Goal: Complete application form: Complete application form

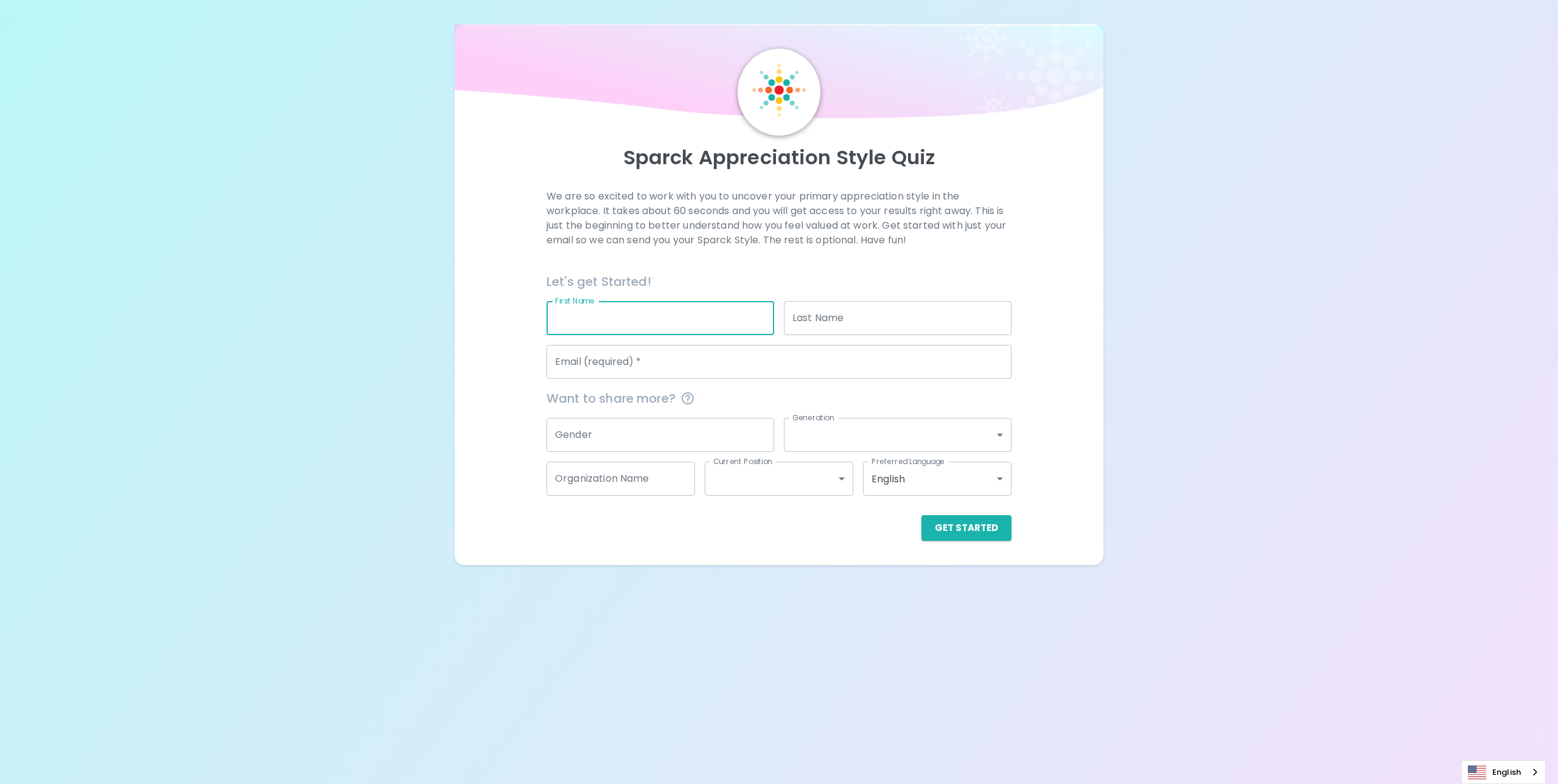
click at [600, 321] on input "First Name" at bounding box center [660, 318] width 228 height 34
type input "[PERSON_NAME]"
drag, startPoint x: 744, startPoint y: 366, endPoint x: 518, endPoint y: 356, distance: 226.2
click at [518, 356] on div "We are so excited to work with you to uncover your primary appreciation style i…" at bounding box center [779, 365] width 620 height 352
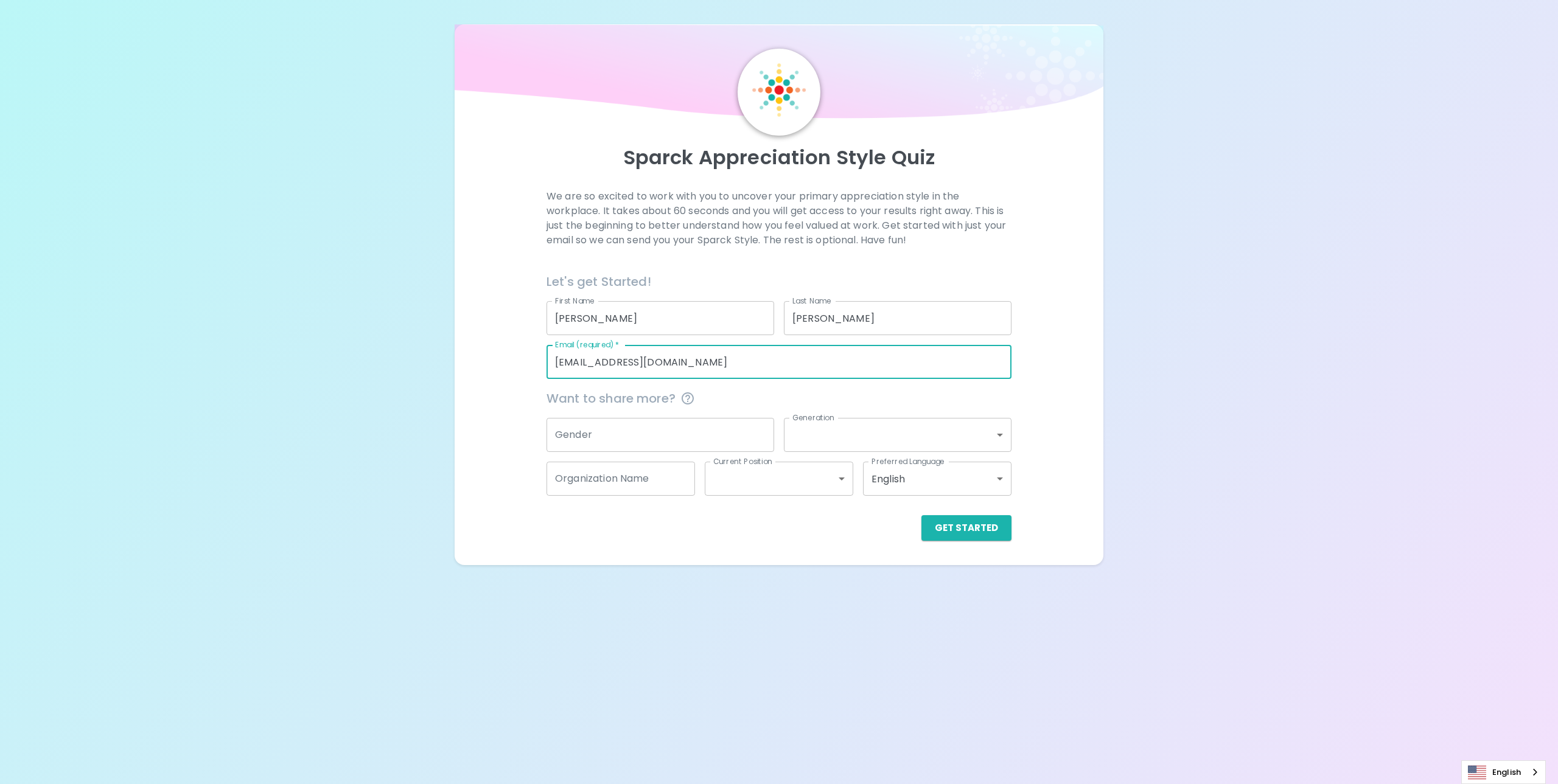
type input "[EMAIL_ADDRESS][DOMAIN_NAME]"
type input "[DEMOGRAPHIC_DATA]"
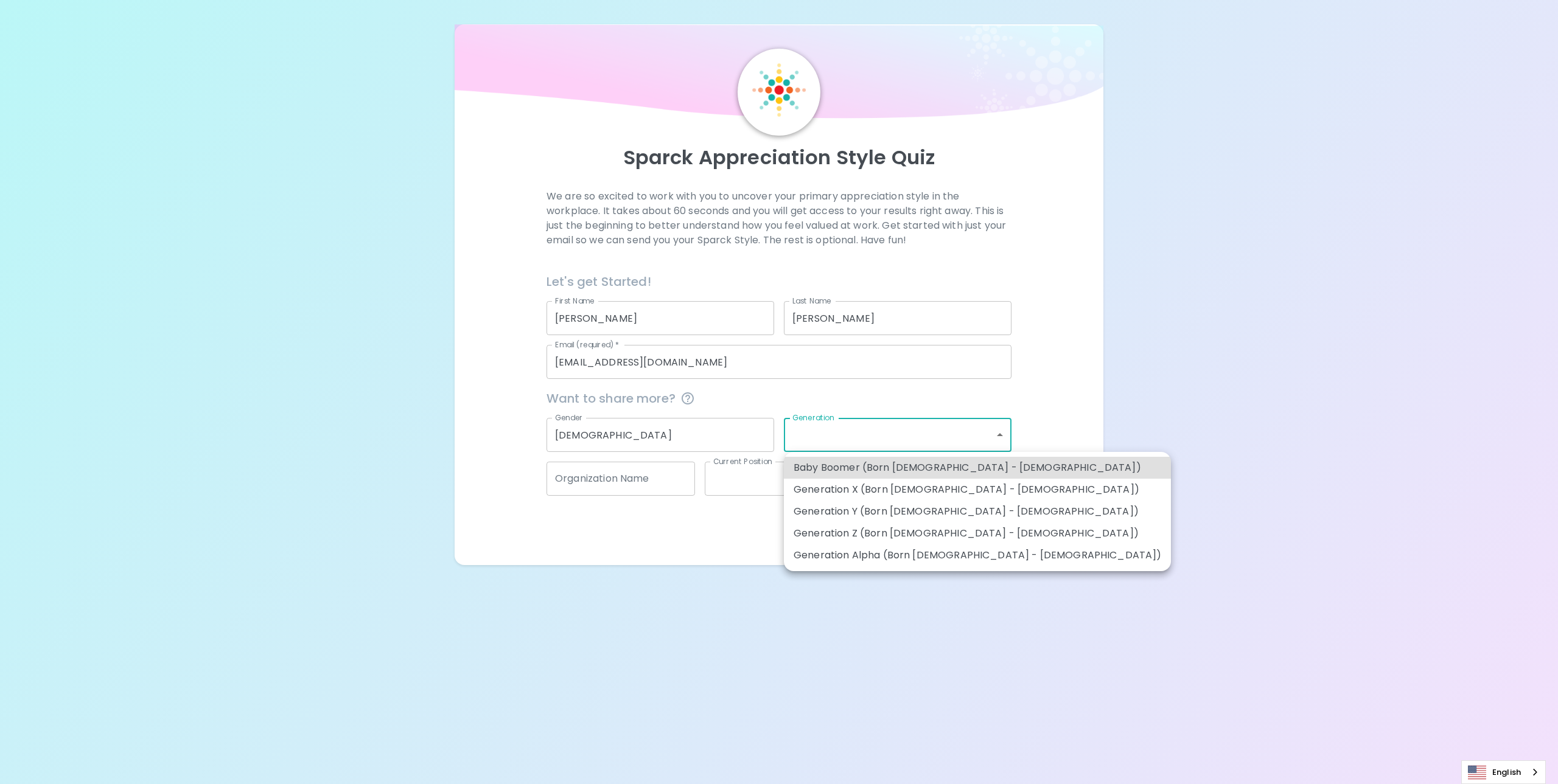
click at [904, 438] on body "Sparck Appreciation Style Quiz We are so excited to work with you to uncover yo…" at bounding box center [779, 392] width 1558 height 784
click at [953, 509] on li "Generation Y (Born [DEMOGRAPHIC_DATA] - [DEMOGRAPHIC_DATA])" at bounding box center [977, 511] width 387 height 22
type input "generation_y"
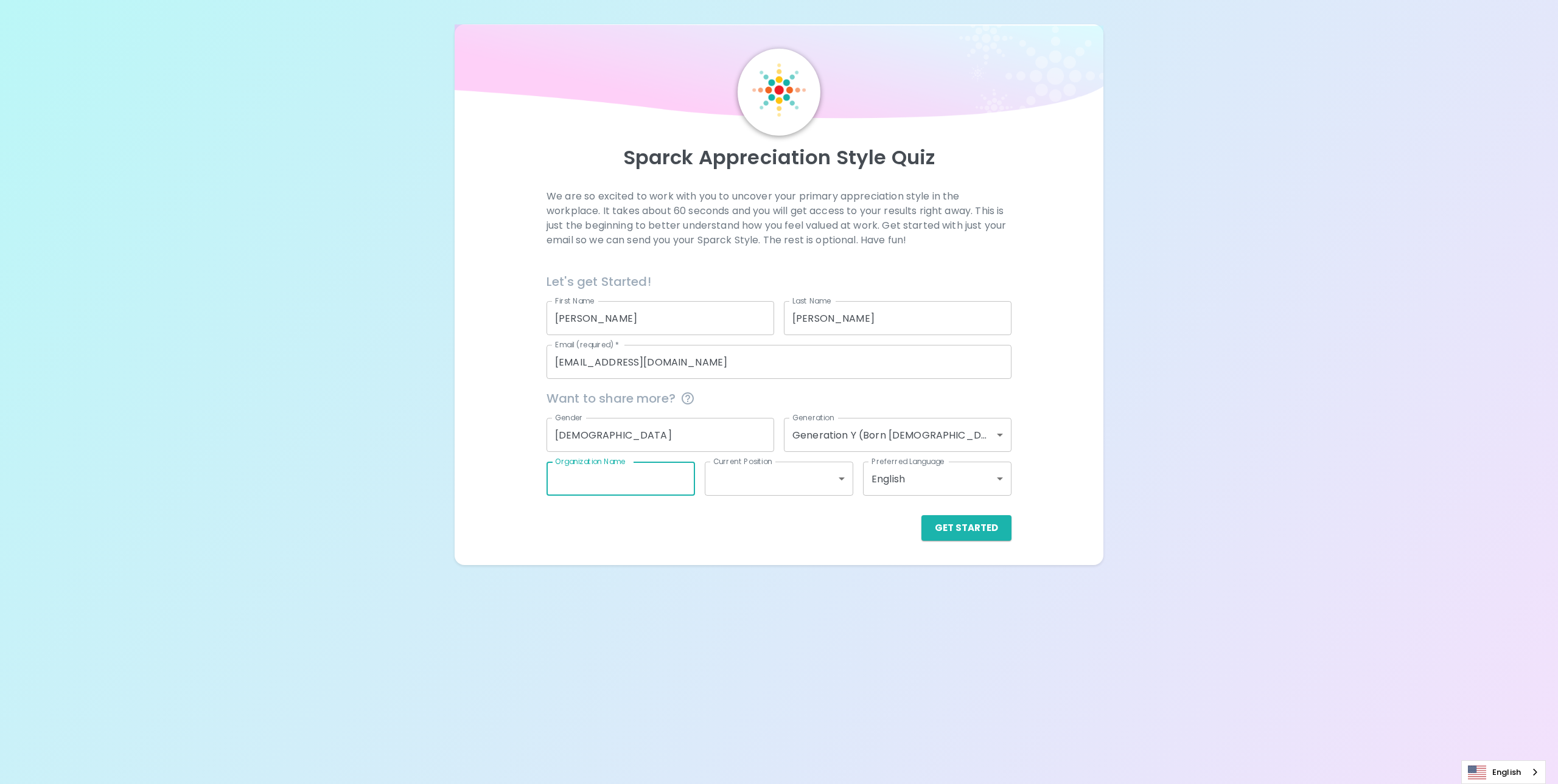
click at [655, 479] on input "Organization Name" at bounding box center [620, 479] width 148 height 34
click at [843, 534] on div "Get Started" at bounding box center [778, 528] width 465 height 25
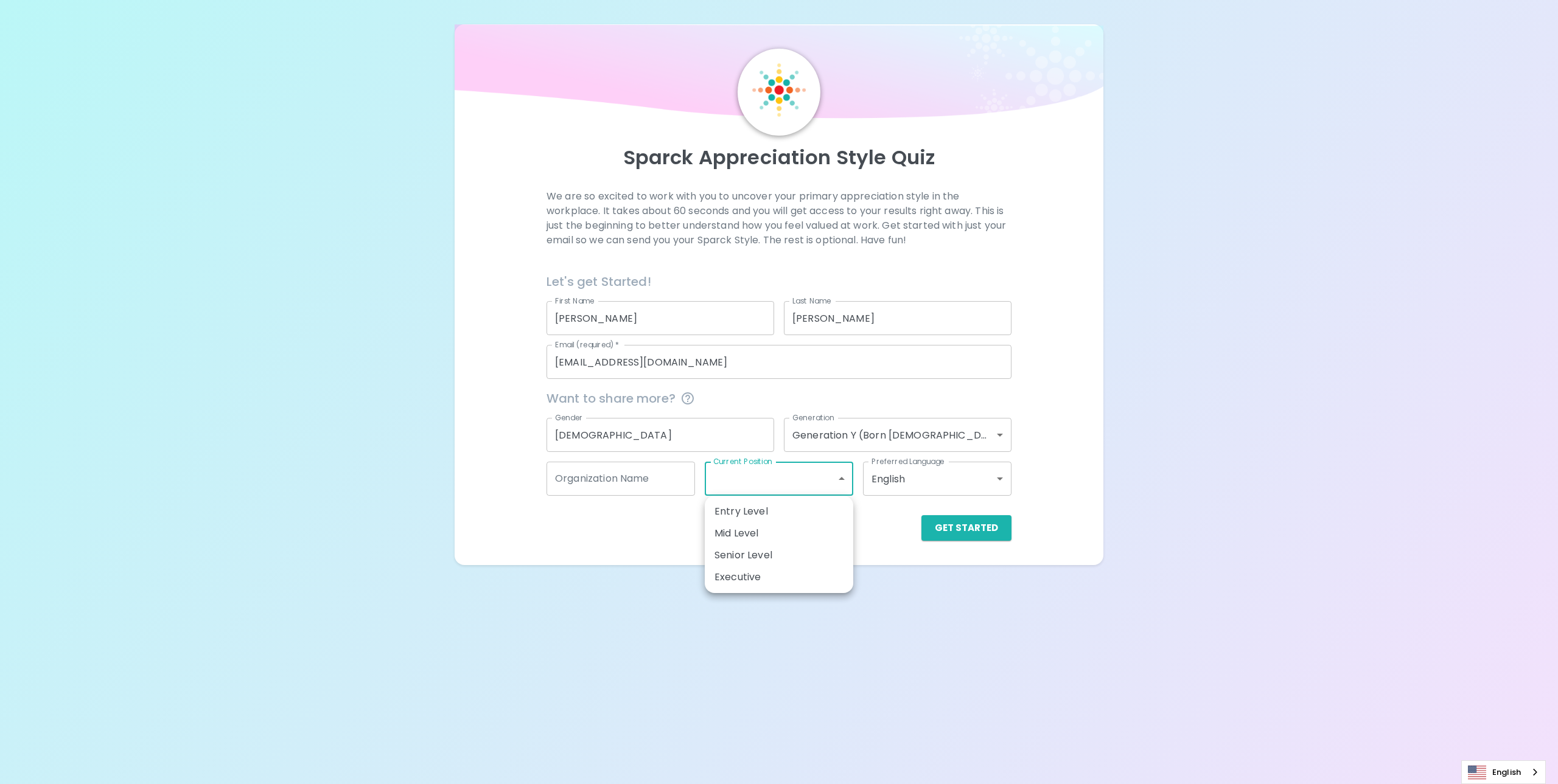
click at [834, 490] on body "Sparck Appreciation Style Quiz We are so excited to work with you to uncover yo…" at bounding box center [779, 392] width 1558 height 784
click at [809, 549] on li "Senior Level" at bounding box center [779, 555] width 148 height 22
type input "senior_level"
click at [874, 514] on div "Get Started" at bounding box center [774, 518] width 474 height 45
click at [955, 528] on button "Get Started" at bounding box center [966, 528] width 90 height 25
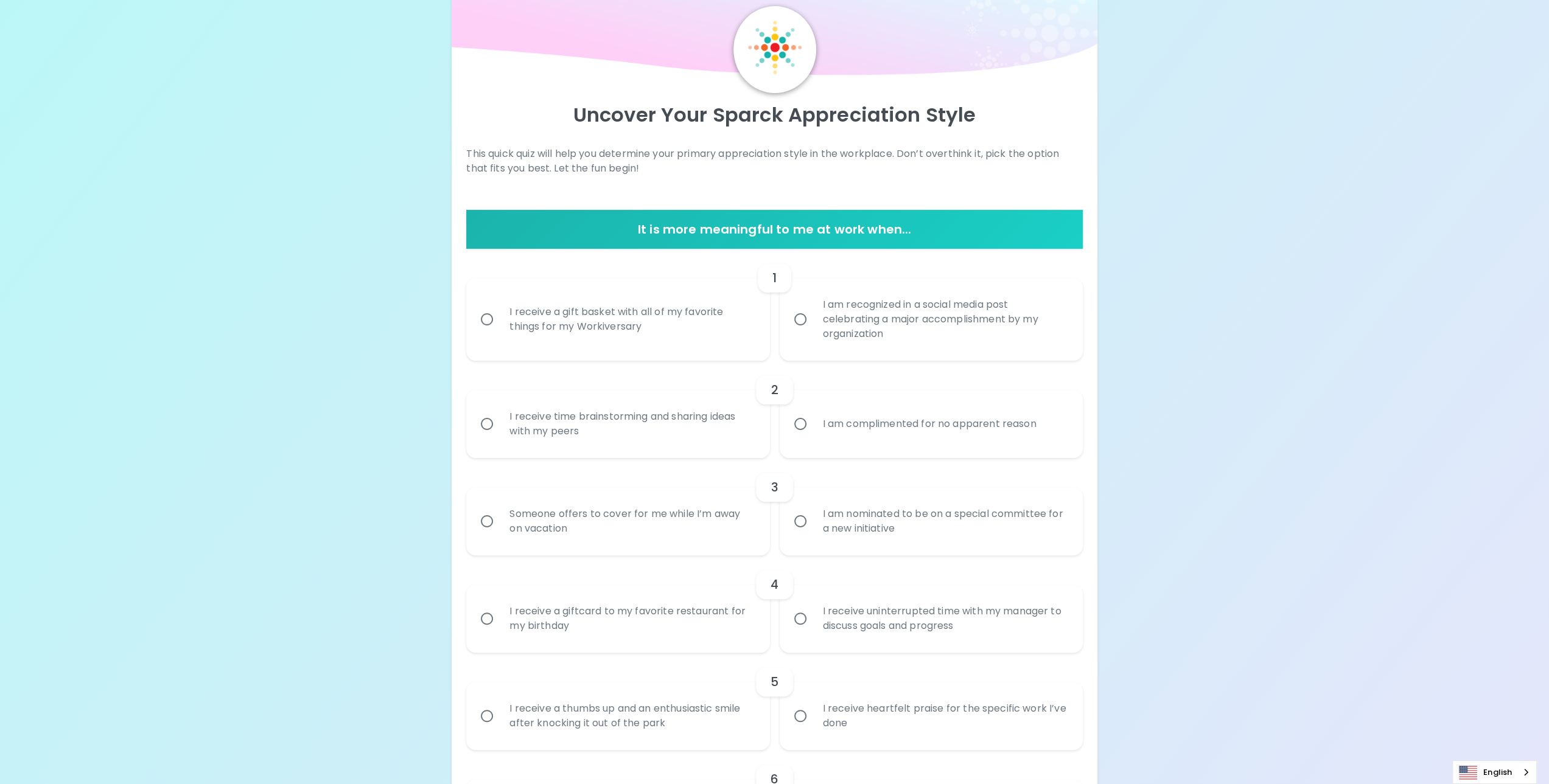
scroll to position [61, 0]
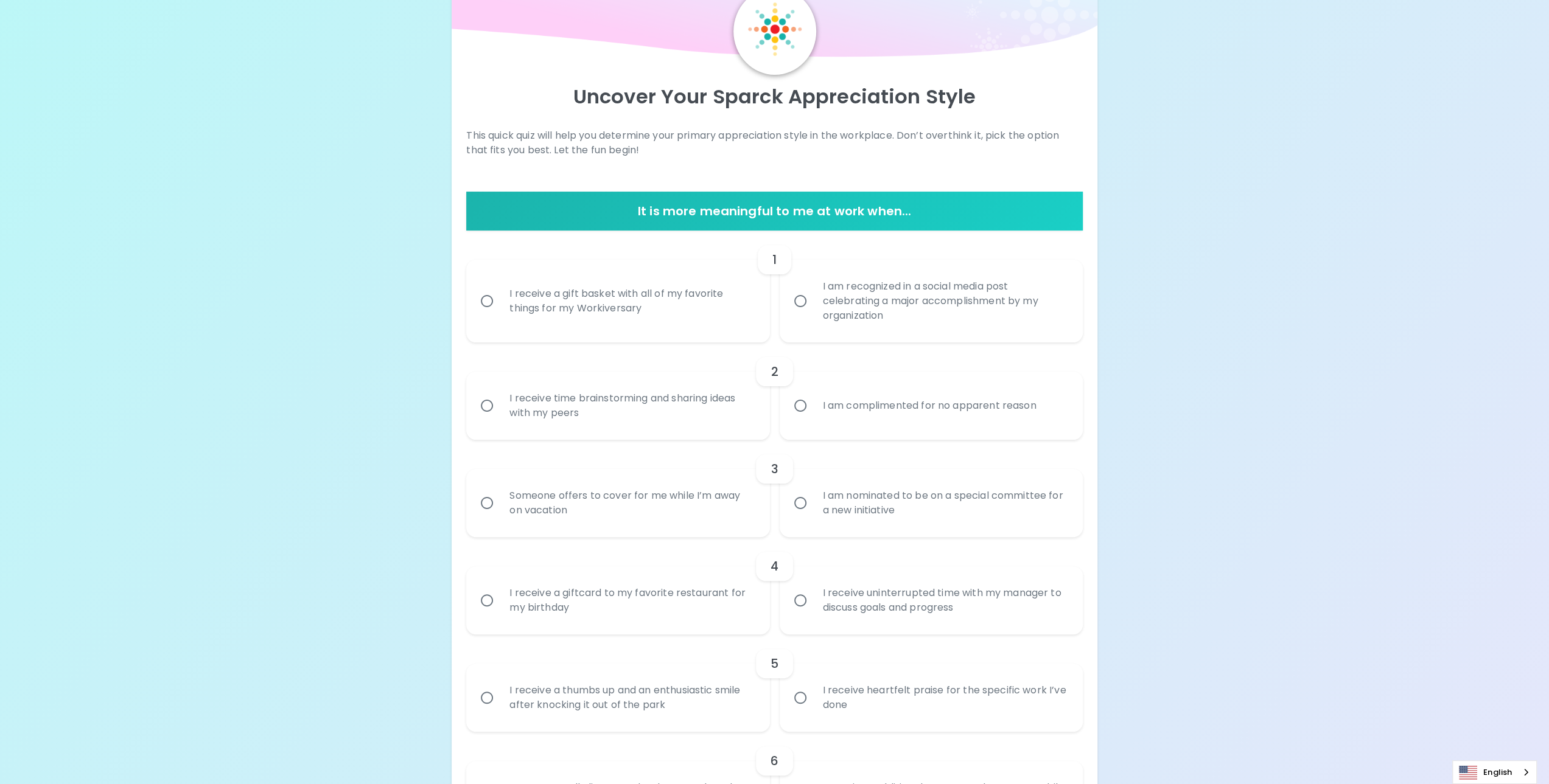
click at [569, 304] on div "I receive a gift basket with all of my favorite things for my Workiversary" at bounding box center [631, 301] width 263 height 58
click at [500, 304] on input "I receive a gift basket with all of my favorite things for my Workiversary" at bounding box center [487, 301] width 25 height 25
radio input "true"
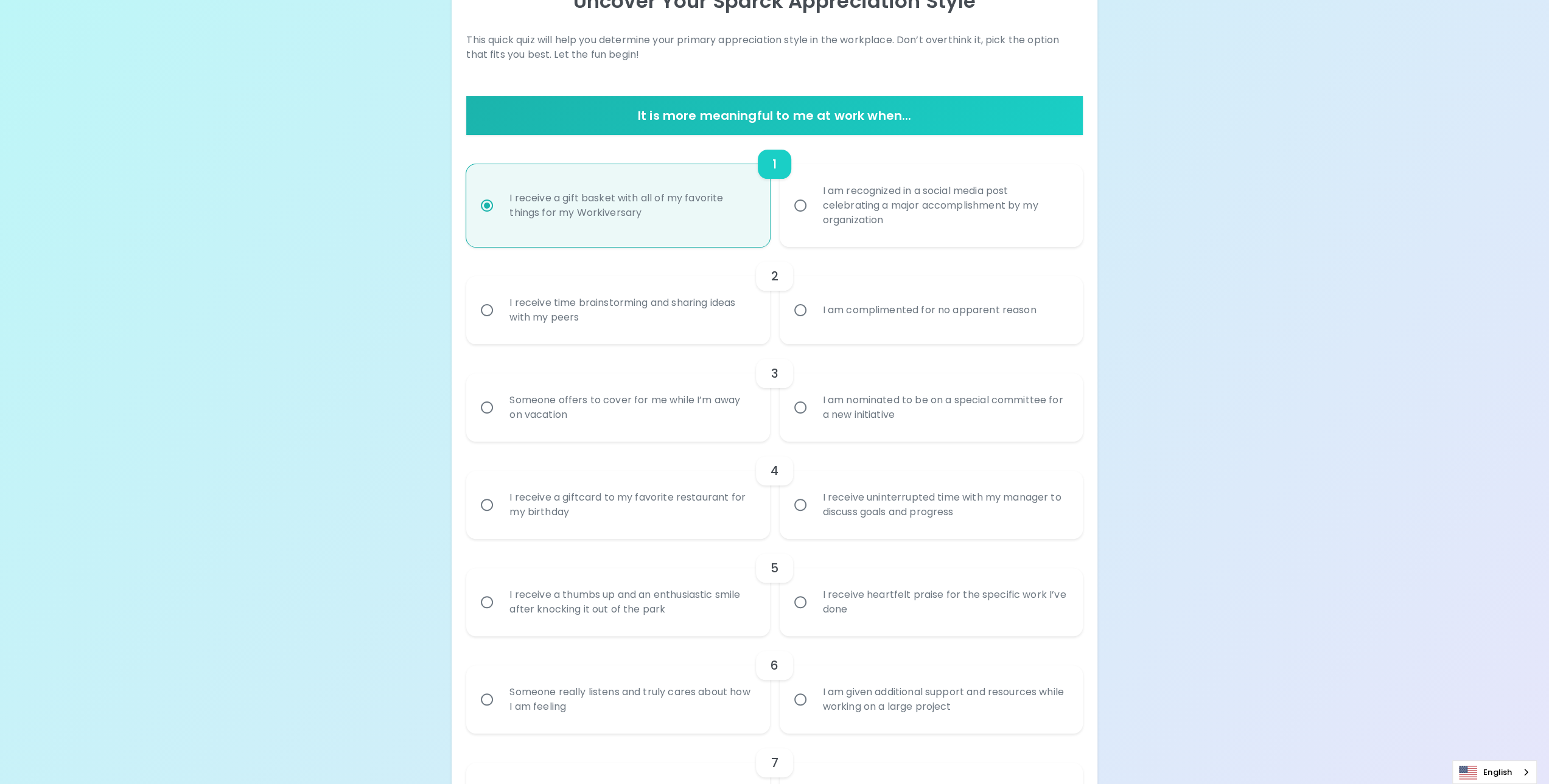
scroll to position [158, 0]
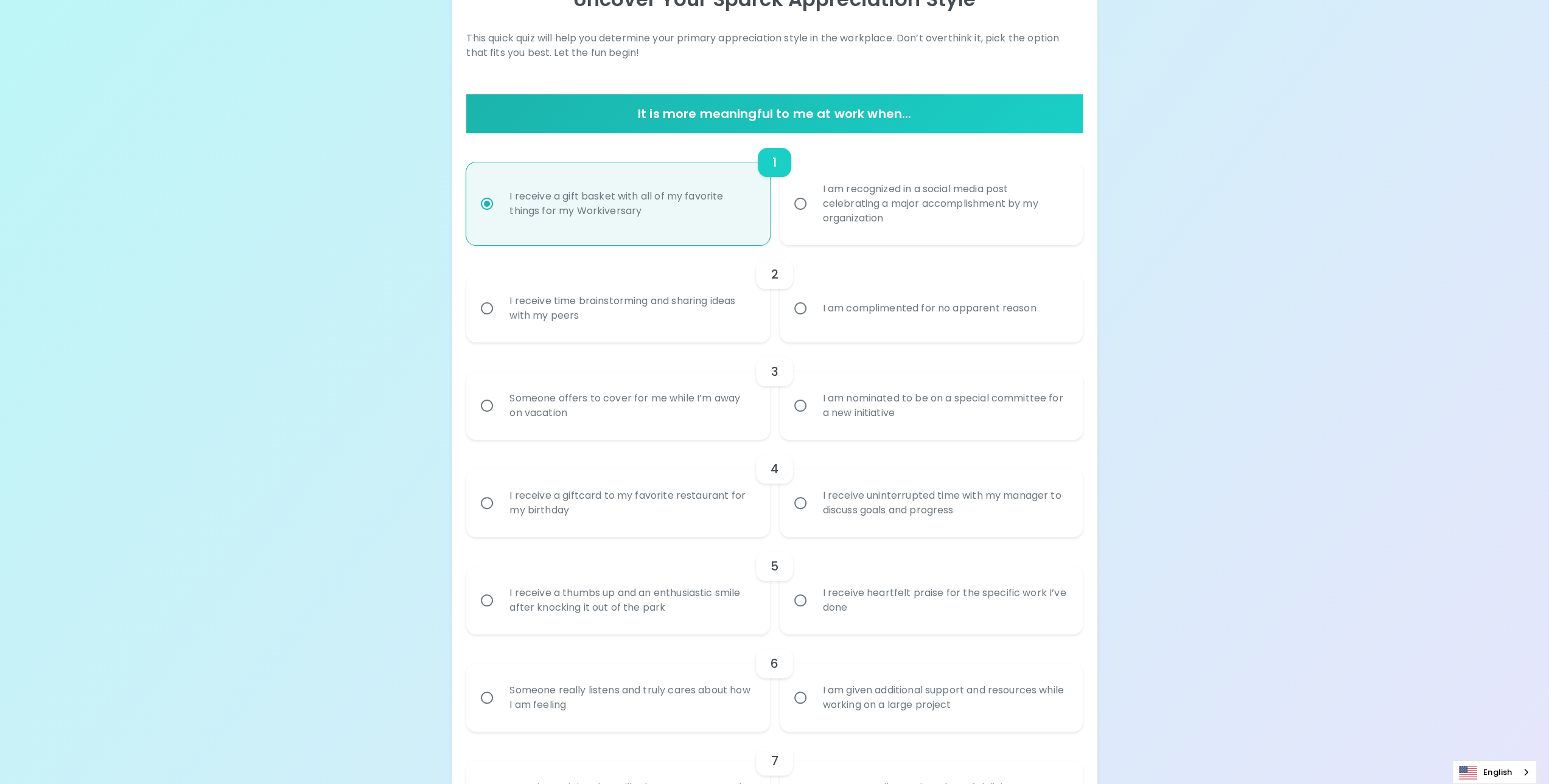
click at [667, 299] on div "I receive time brainstorming and sharing ideas with my peers" at bounding box center [631, 308] width 263 height 58
click at [500, 299] on input "I receive time brainstorming and sharing ideas with my peers" at bounding box center [487, 308] width 25 height 25
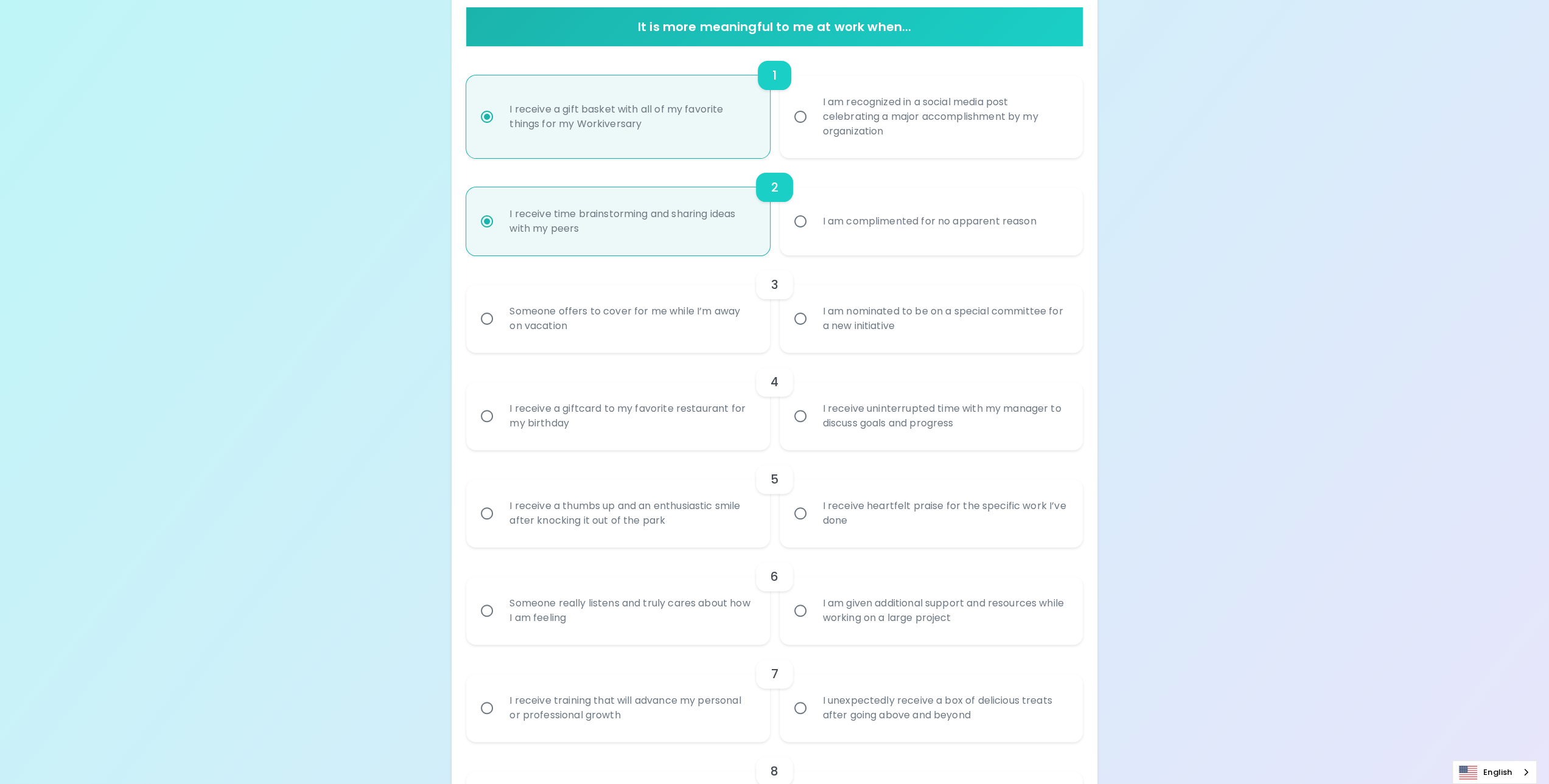
scroll to position [256, 0]
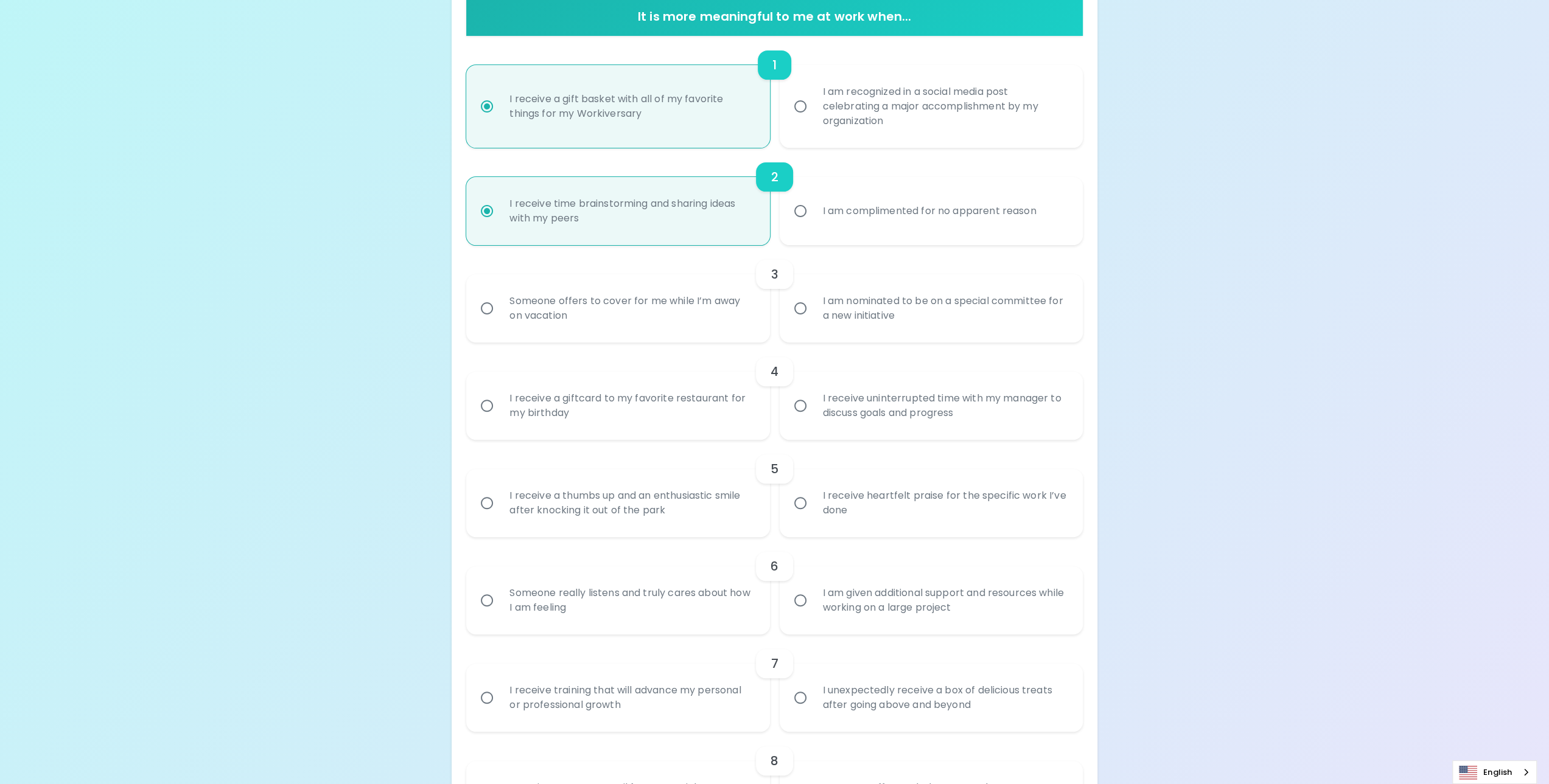
radio input "true"
click at [939, 301] on div "I am nominated to be on a special committee for a new initiative" at bounding box center [944, 308] width 263 height 58
click at [813, 301] on input "I am nominated to be on a special committee for a new initiative" at bounding box center [800, 308] width 25 height 25
radio input "false"
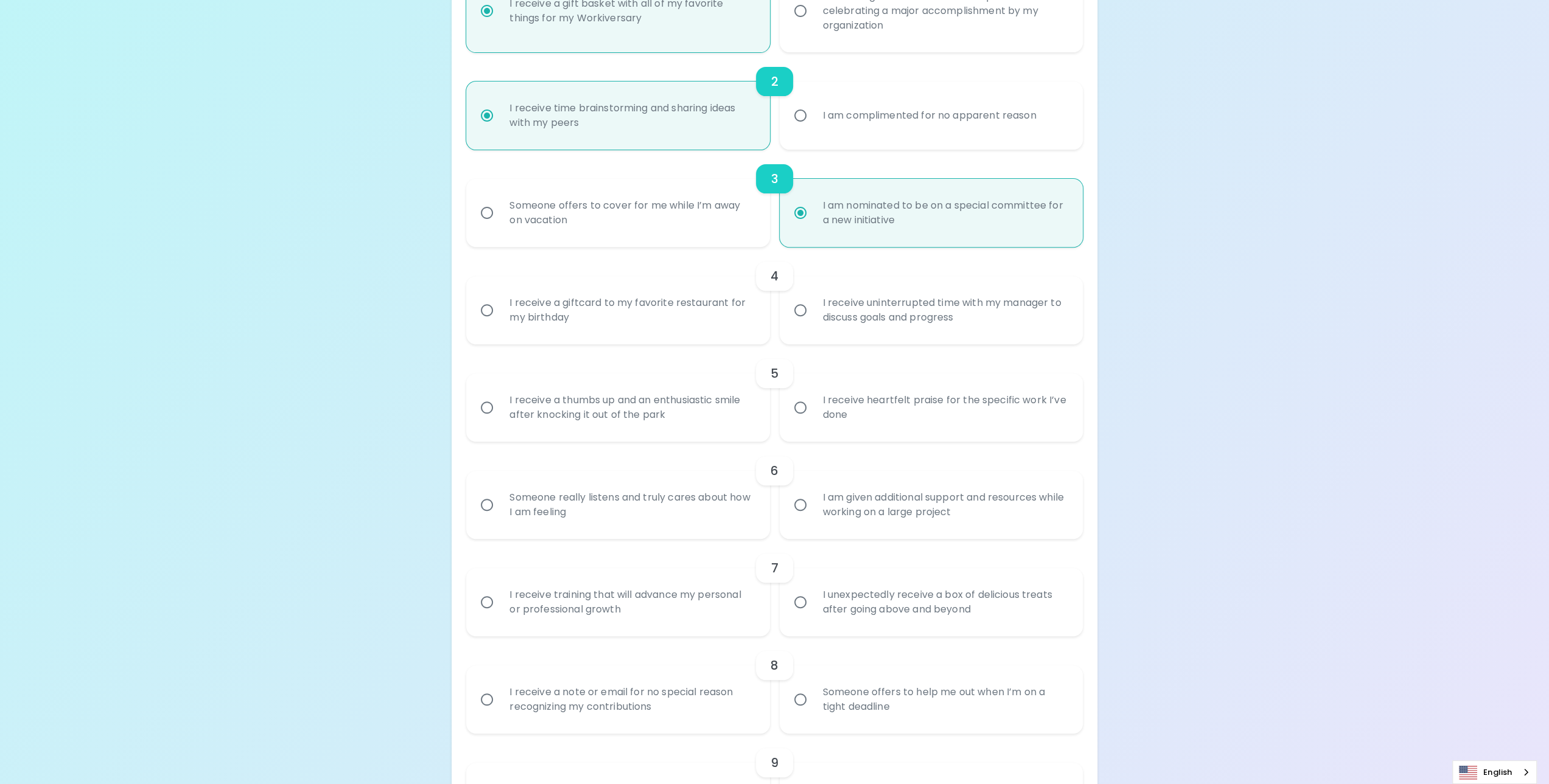
scroll to position [353, 0]
radio input "true"
click at [880, 312] on div "I receive uninterrupted time with my manager to discuss goals and progress" at bounding box center [944, 308] width 263 height 58
click at [813, 312] on input "I receive uninterrupted time with my manager to discuss goals and progress" at bounding box center [800, 308] width 25 height 25
radio input "false"
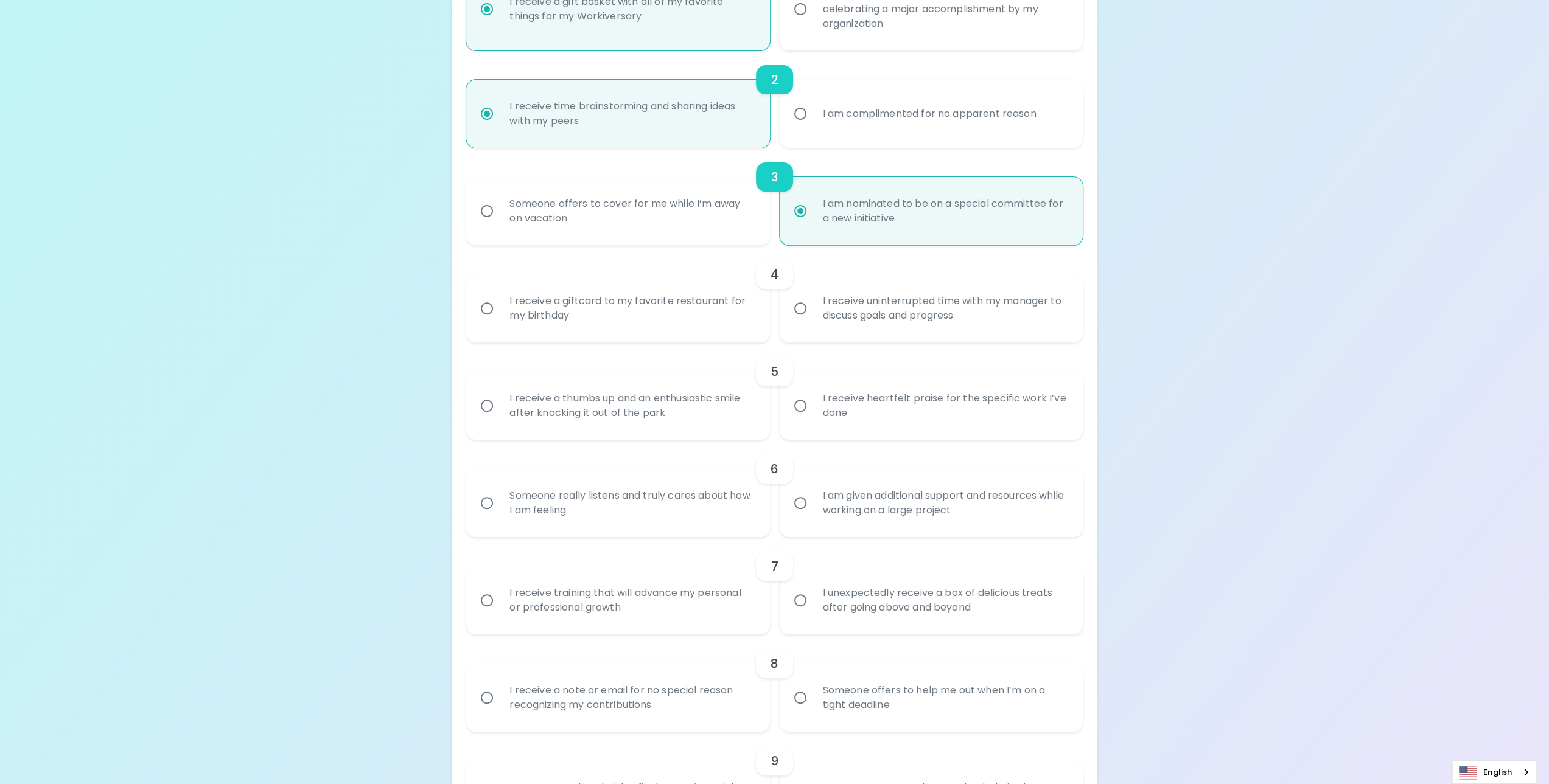
radio input "false"
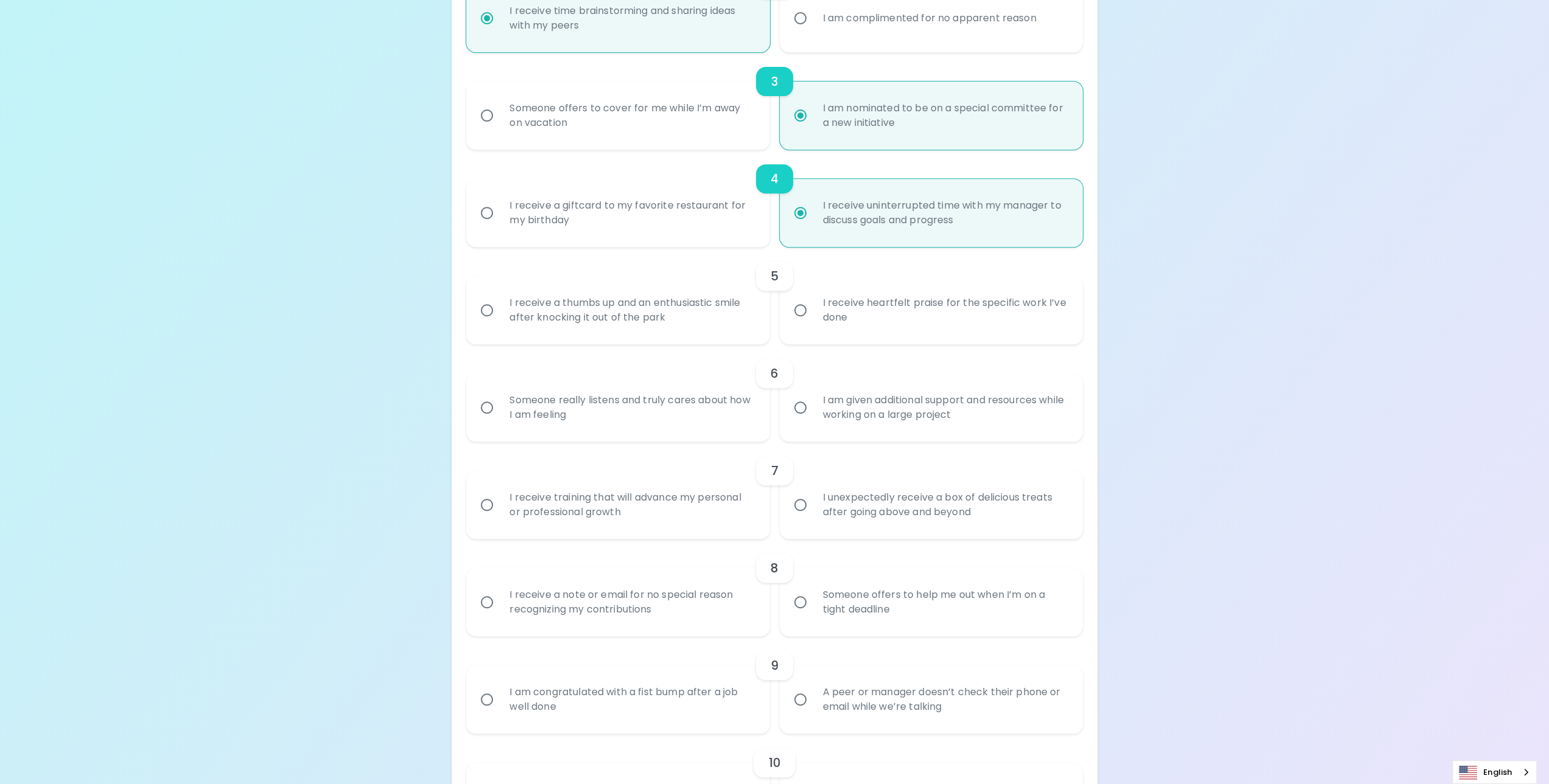
scroll to position [450, 0]
radio input "true"
click at [926, 317] on div "I receive heartfelt praise for the specific work I’ve done" at bounding box center [944, 308] width 263 height 58
click at [813, 317] on input "I receive heartfelt praise for the specific work I’ve done" at bounding box center [800, 308] width 25 height 25
radio input "false"
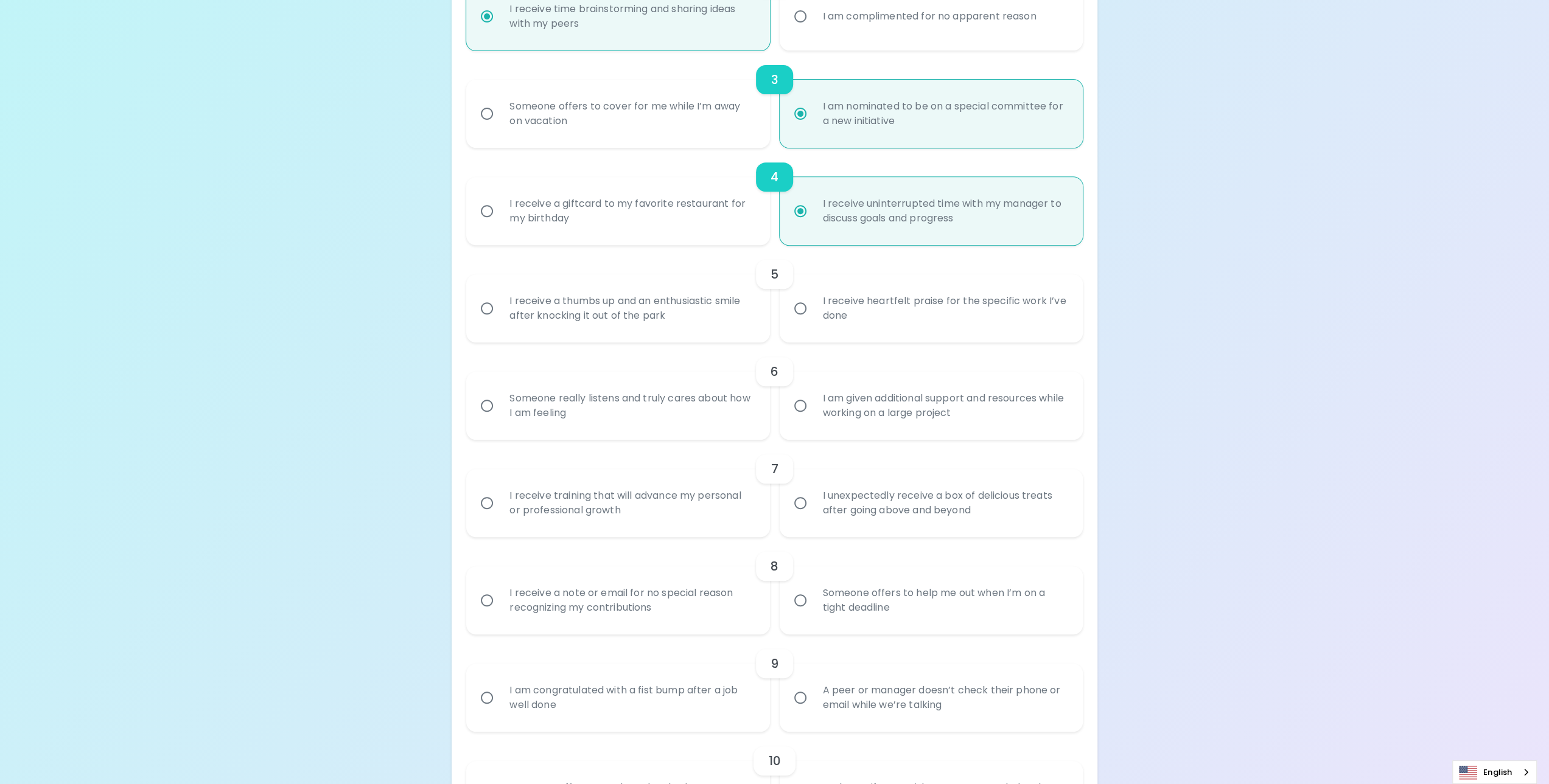
radio input "false"
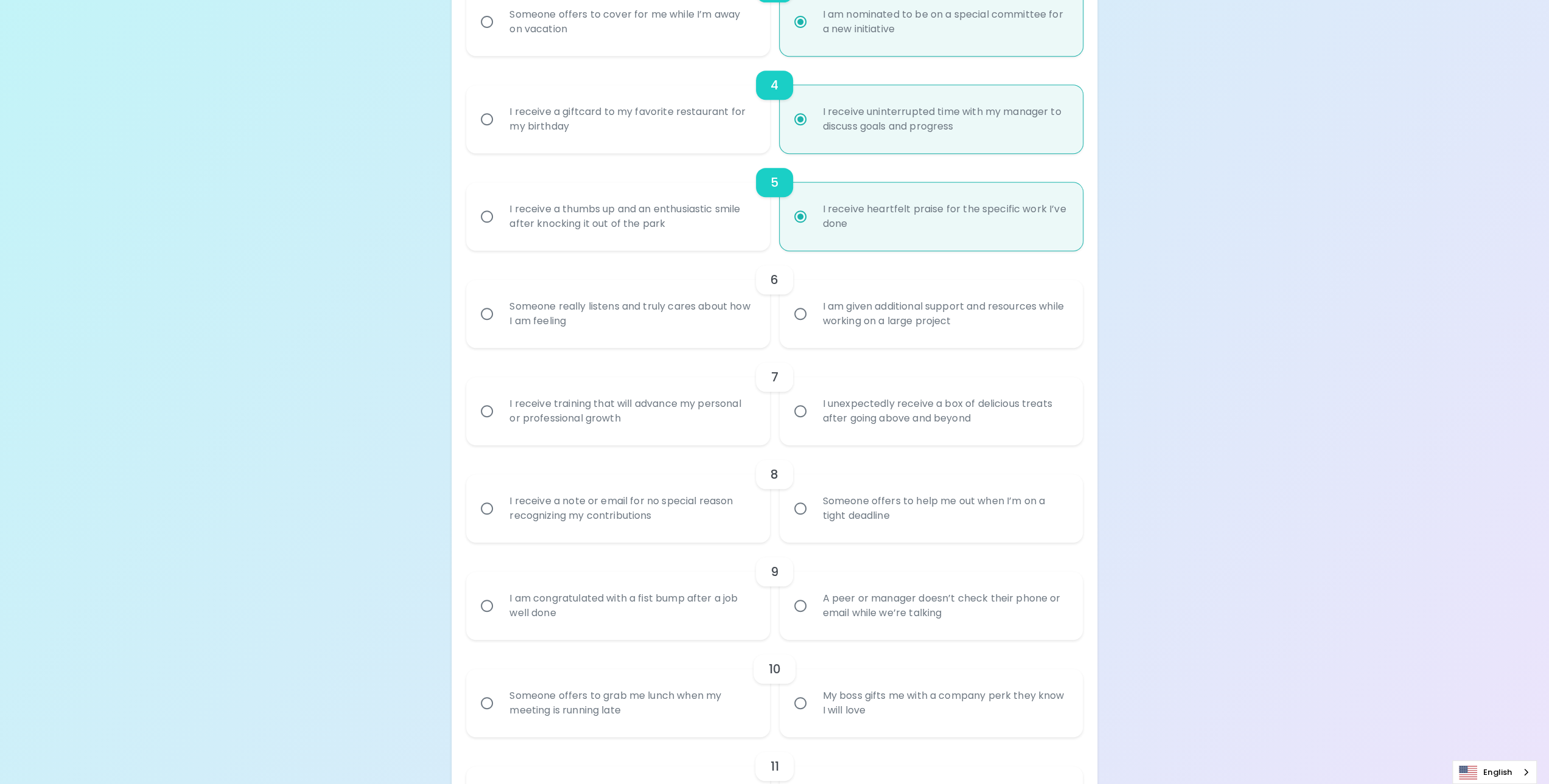
scroll to position [547, 0]
radio input "true"
click at [863, 305] on div "I am given additional support and resources while working on a large project" at bounding box center [944, 308] width 263 height 58
click at [813, 305] on input "I am given additional support and resources while working on a large project" at bounding box center [800, 308] width 25 height 25
radio input "false"
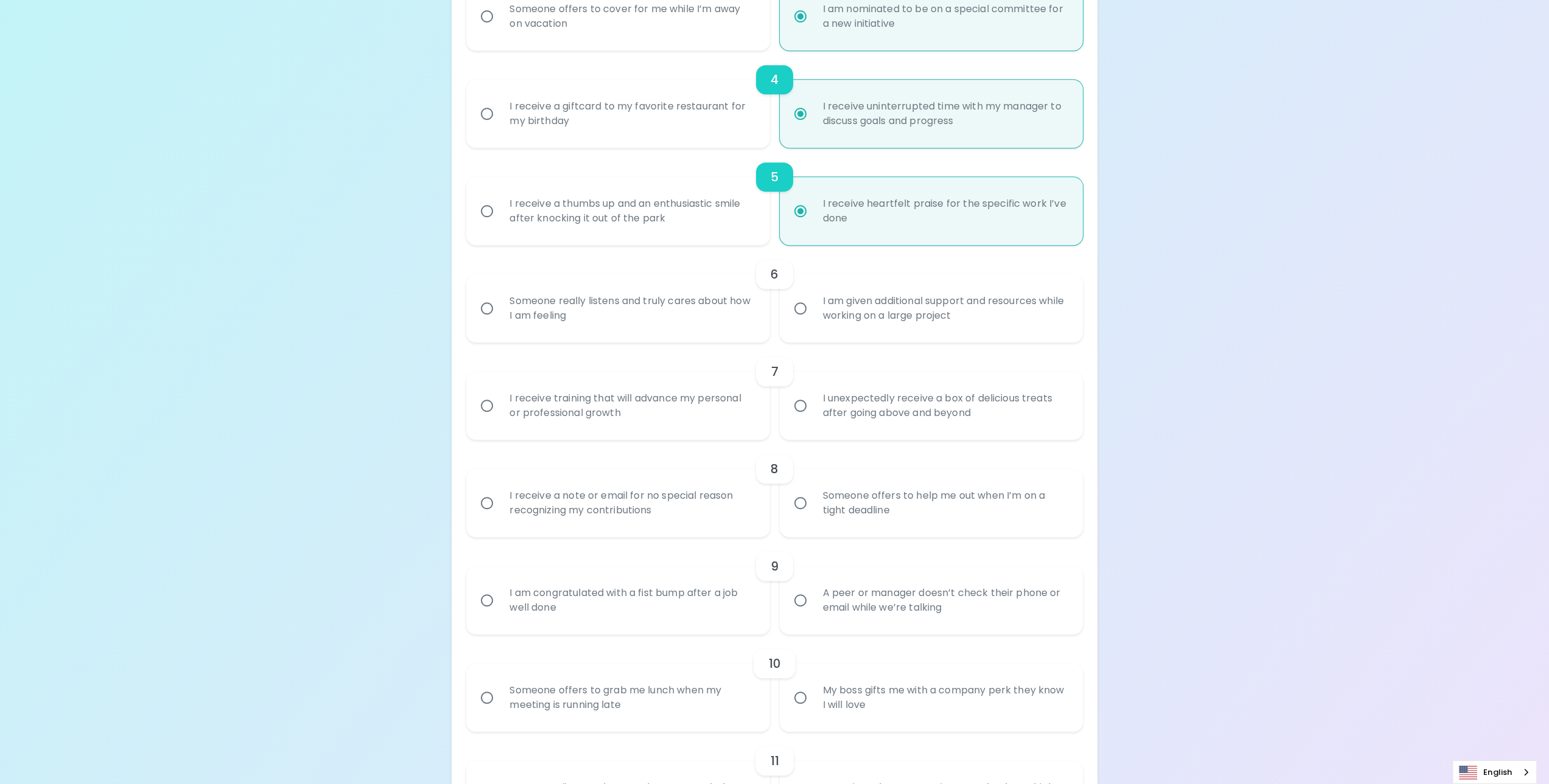
radio input "false"
radio input "true"
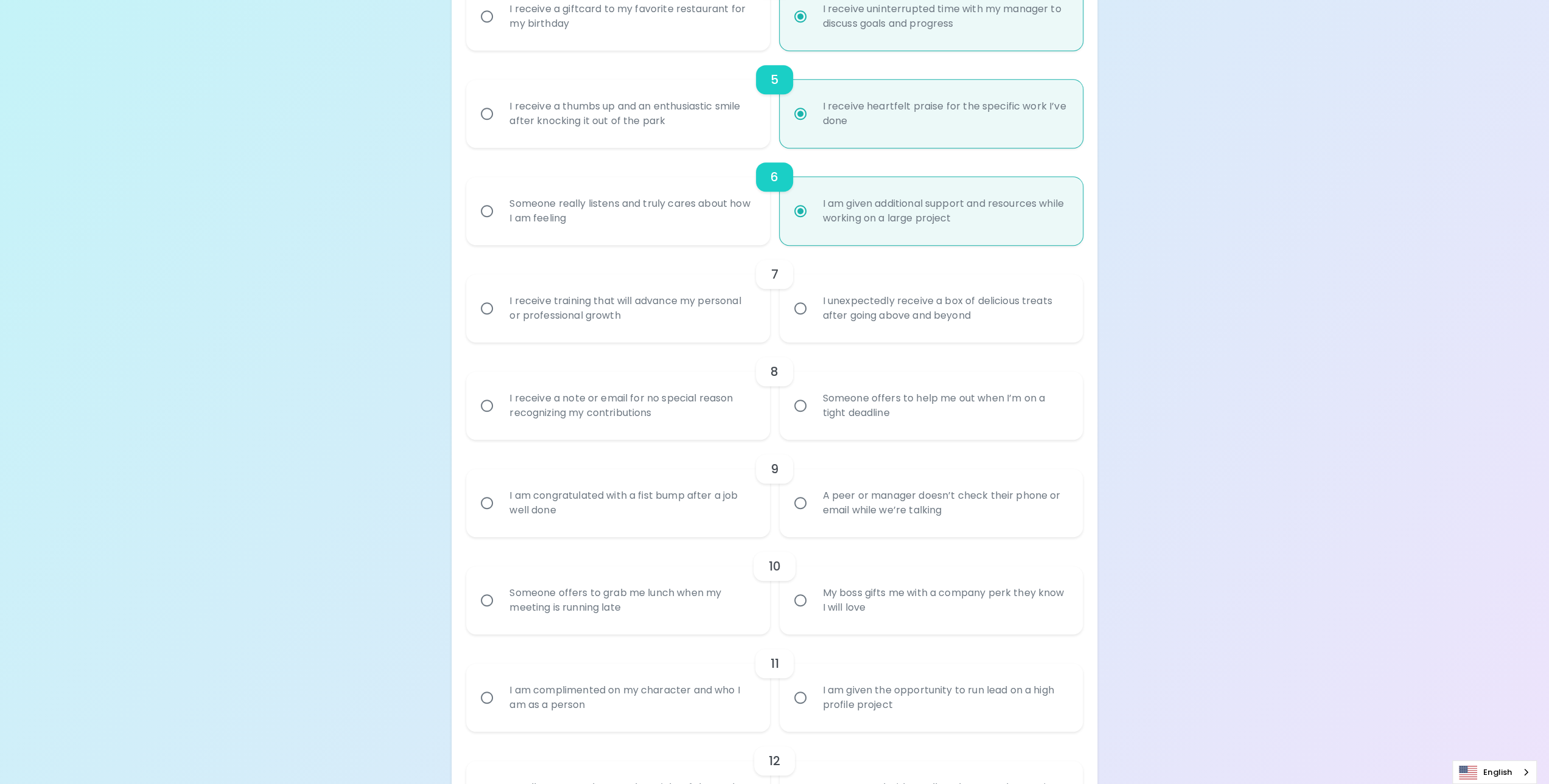
click at [617, 321] on div "I receive training that will advance my personal or professional growth" at bounding box center [631, 308] width 263 height 58
click at [500, 321] on input "I receive training that will advance my personal or professional growth" at bounding box center [487, 308] width 25 height 25
radio input "false"
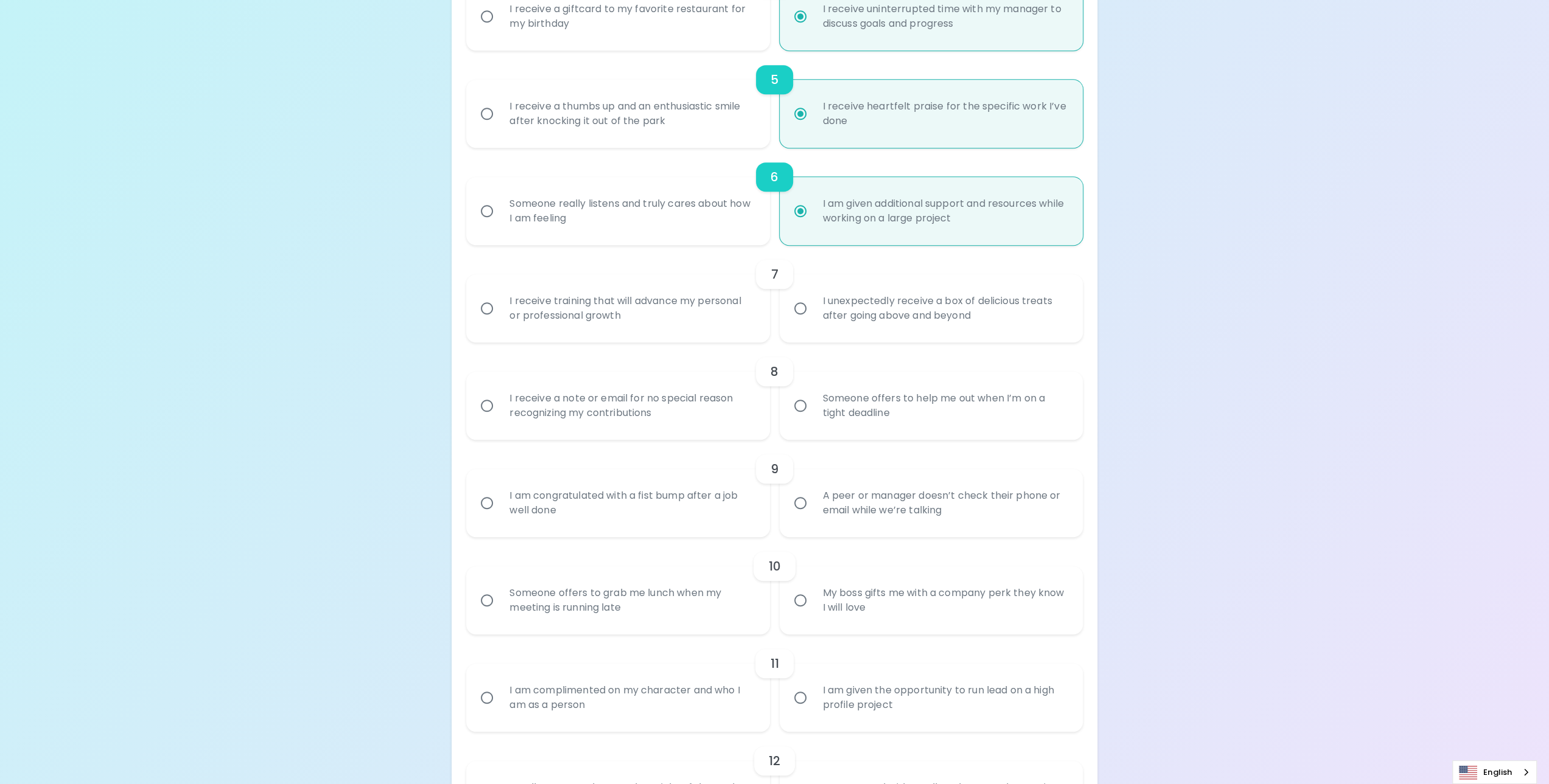
radio input "false"
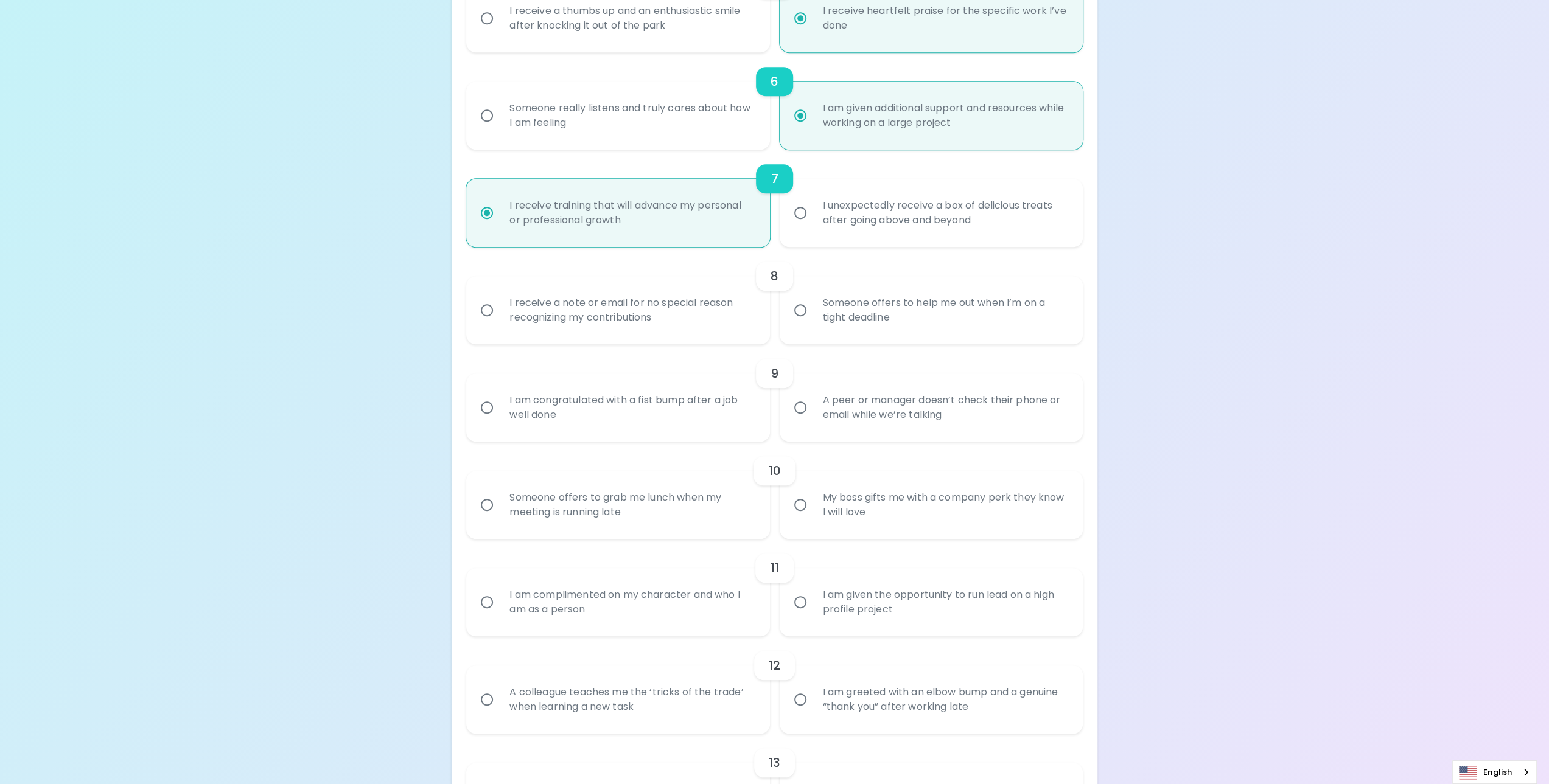
scroll to position [742, 0]
radio input "true"
click at [713, 321] on div "I receive a note or email for no special reason recognizing my contributions" at bounding box center [631, 308] width 263 height 58
click at [500, 321] on input "I receive a note or email for no special reason recognizing my contributions" at bounding box center [487, 308] width 25 height 25
radio input "false"
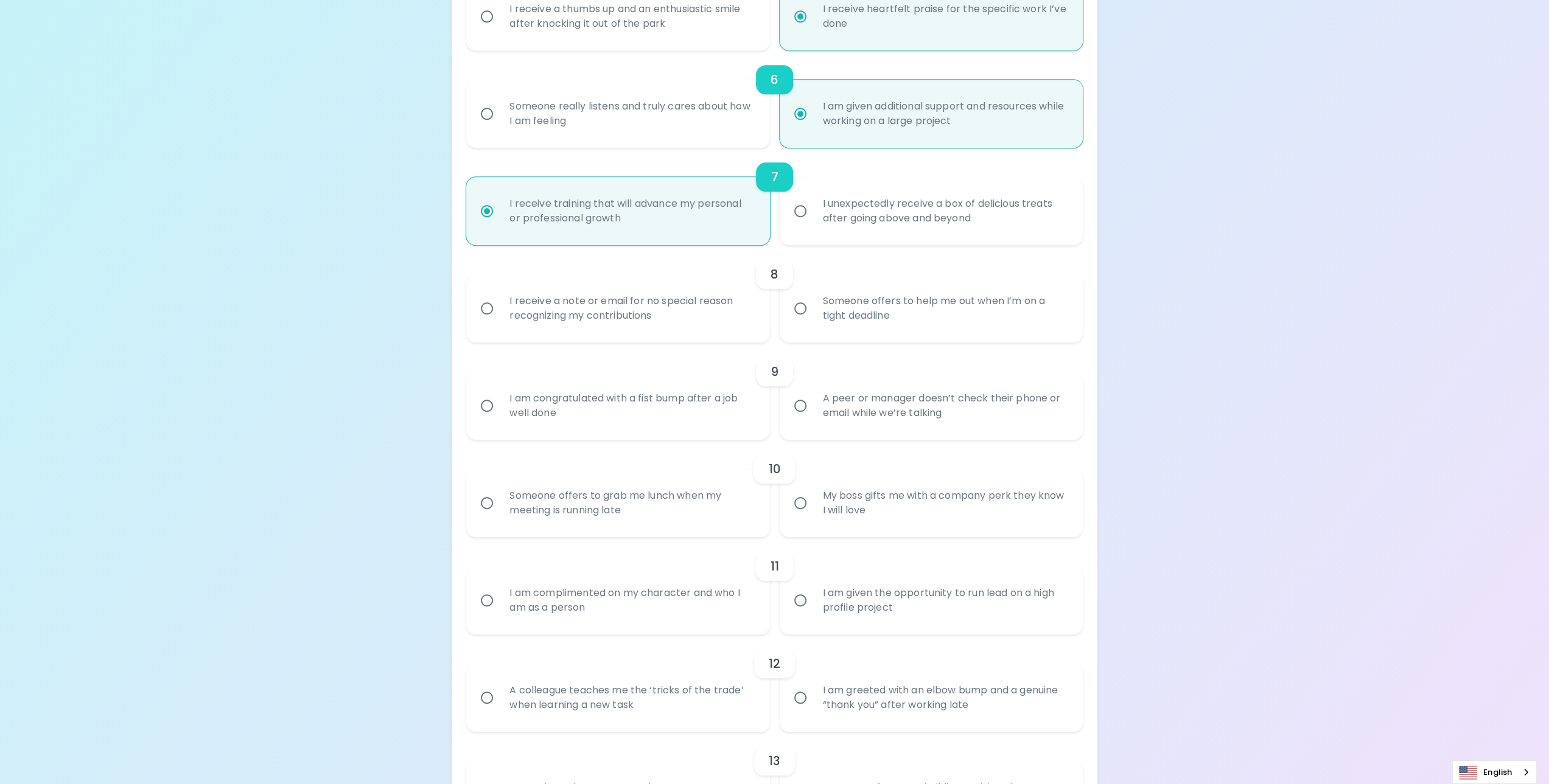
radio input "false"
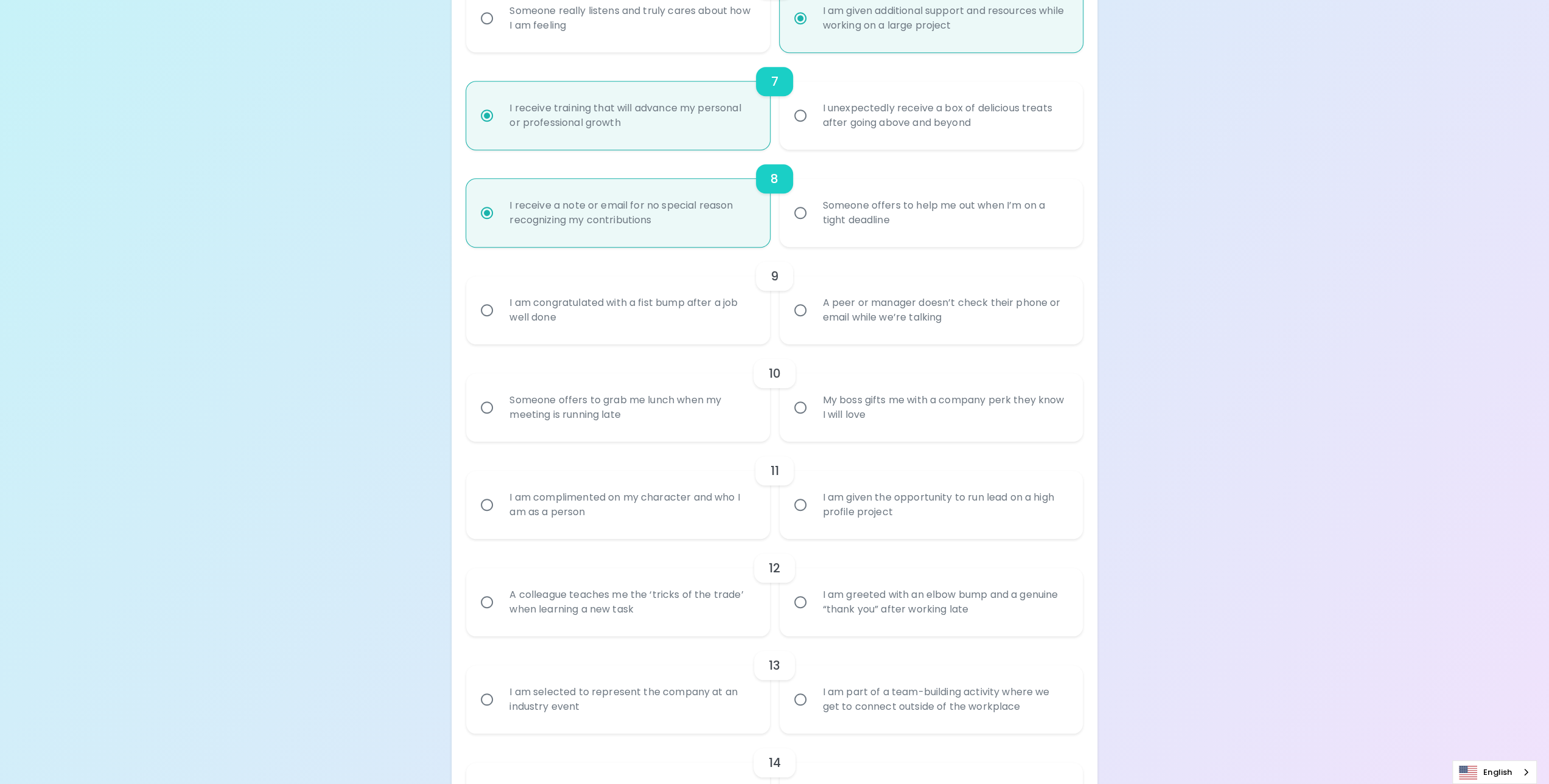
scroll to position [839, 0]
radio input "true"
click at [882, 312] on div "A peer or manager doesn’t check their phone or email while we’re talking" at bounding box center [944, 308] width 263 height 58
click at [813, 312] on input "A peer or manager doesn’t check their phone or email while we’re talking" at bounding box center [800, 308] width 25 height 25
radio input "false"
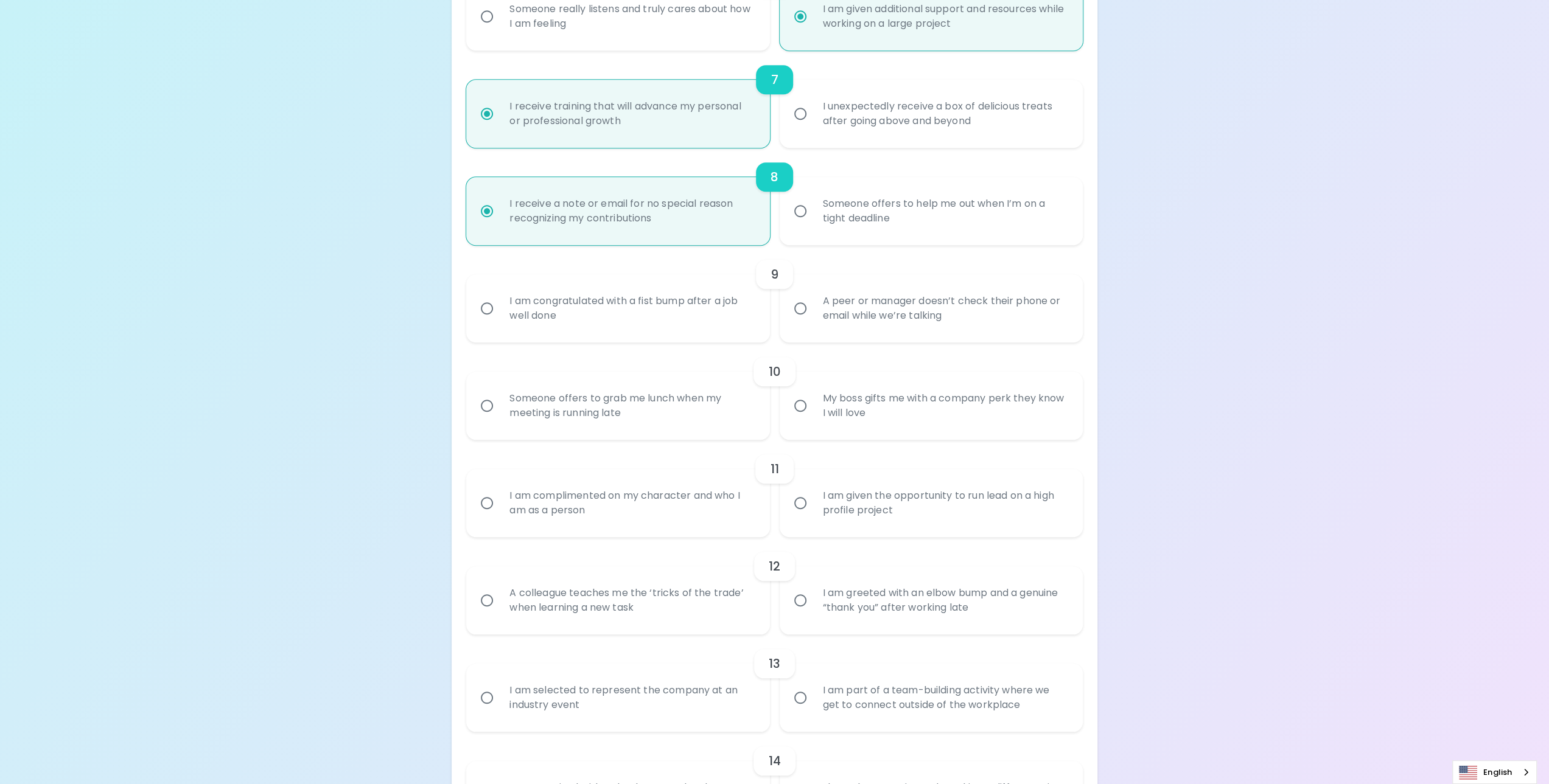
radio input "false"
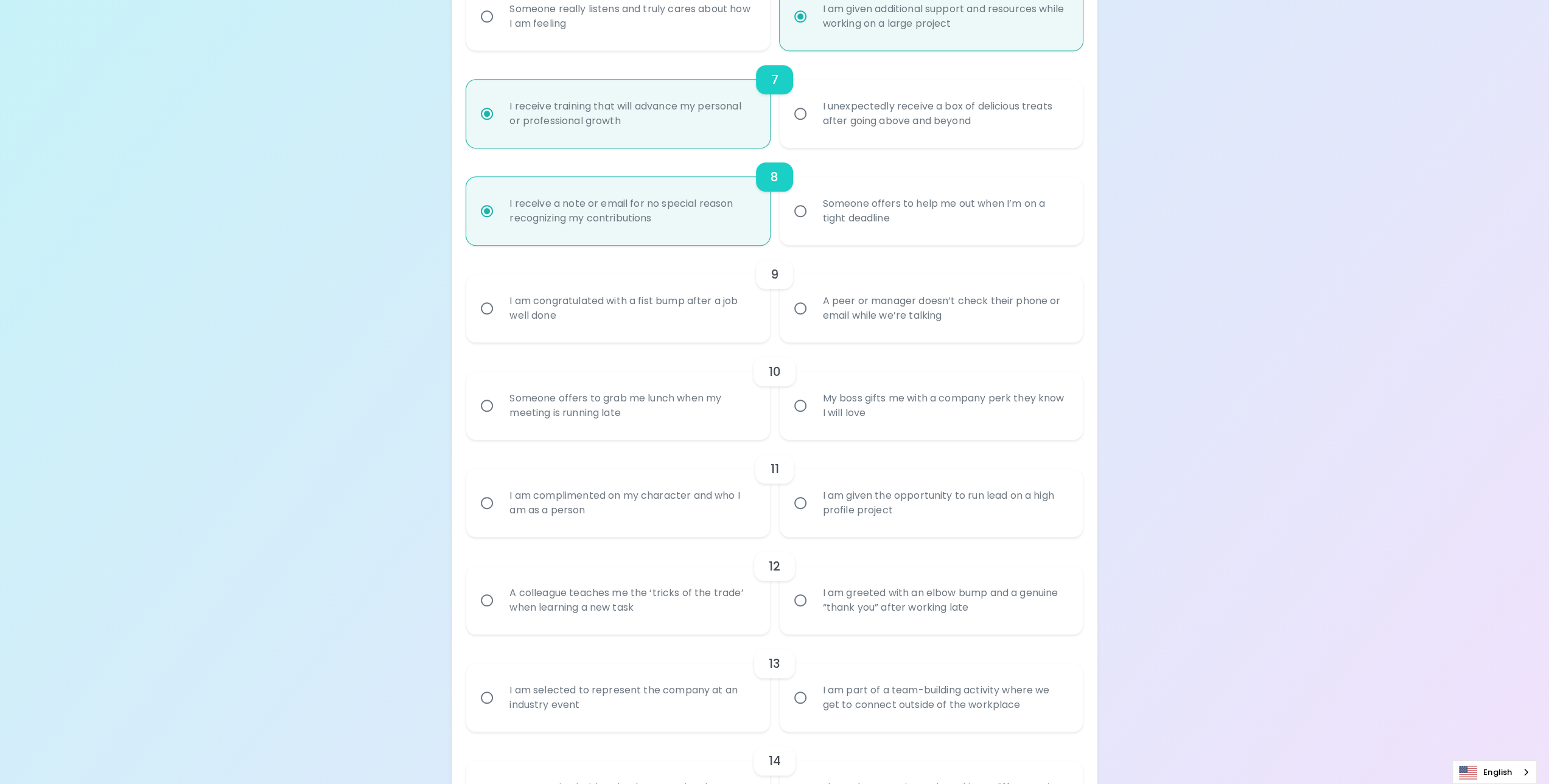
radio input "false"
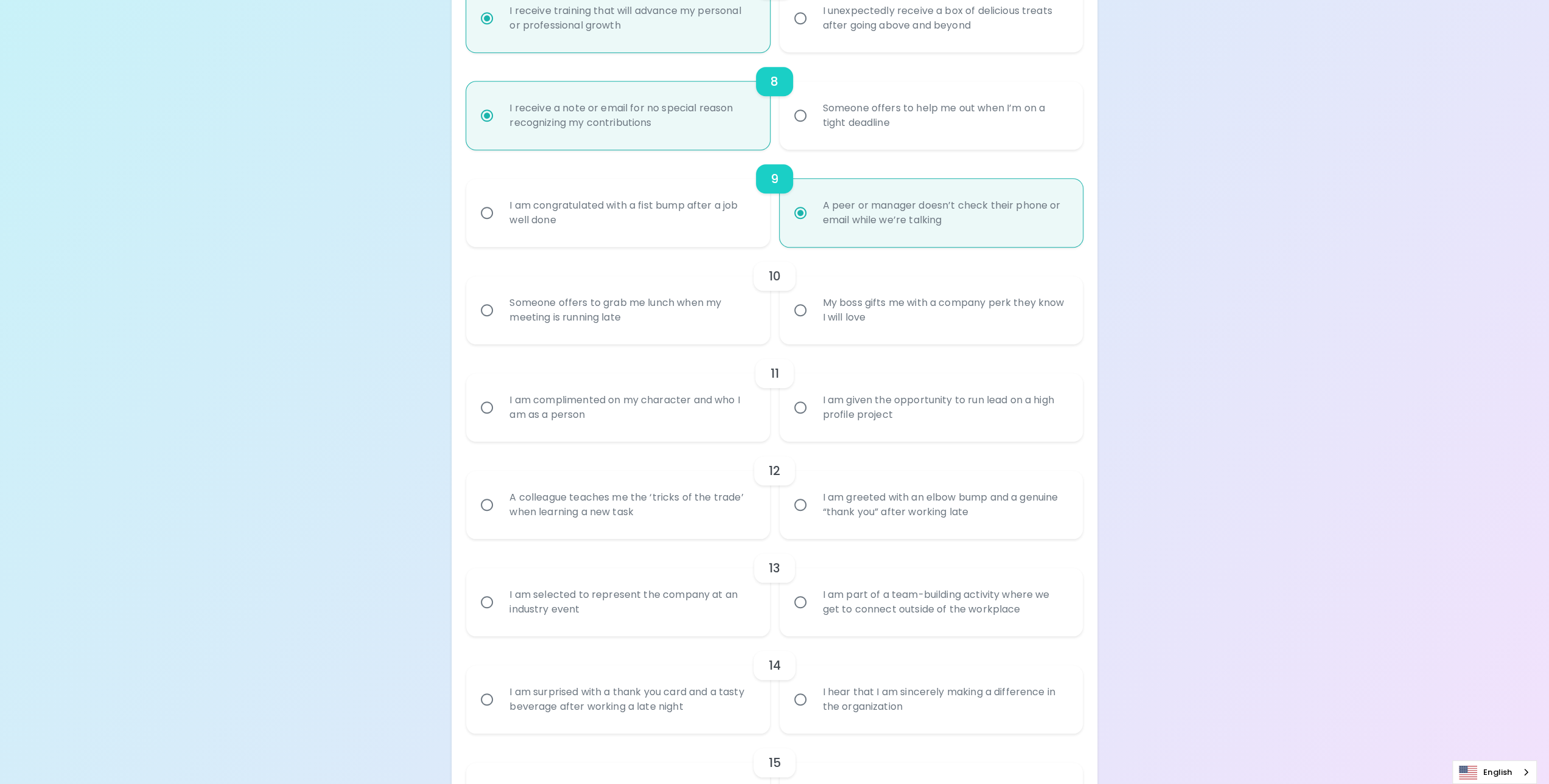
scroll to position [937, 0]
radio input "true"
click at [896, 321] on div "My boss gifts me with a company perk they know I will love" at bounding box center [944, 308] width 263 height 58
click at [813, 321] on input "My boss gifts me with a company perk they know I will love" at bounding box center [800, 308] width 25 height 25
radio input "false"
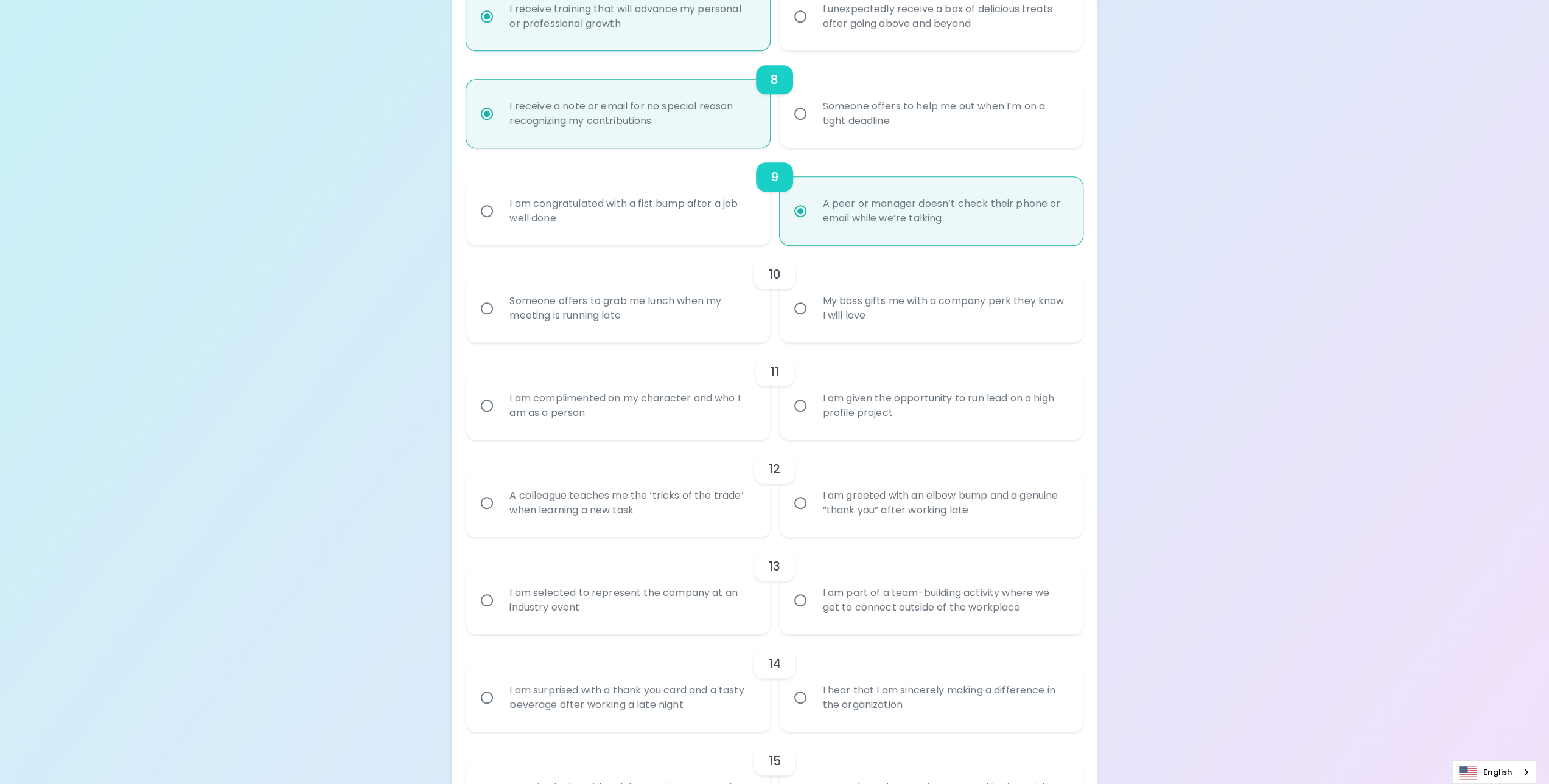
radio input "false"
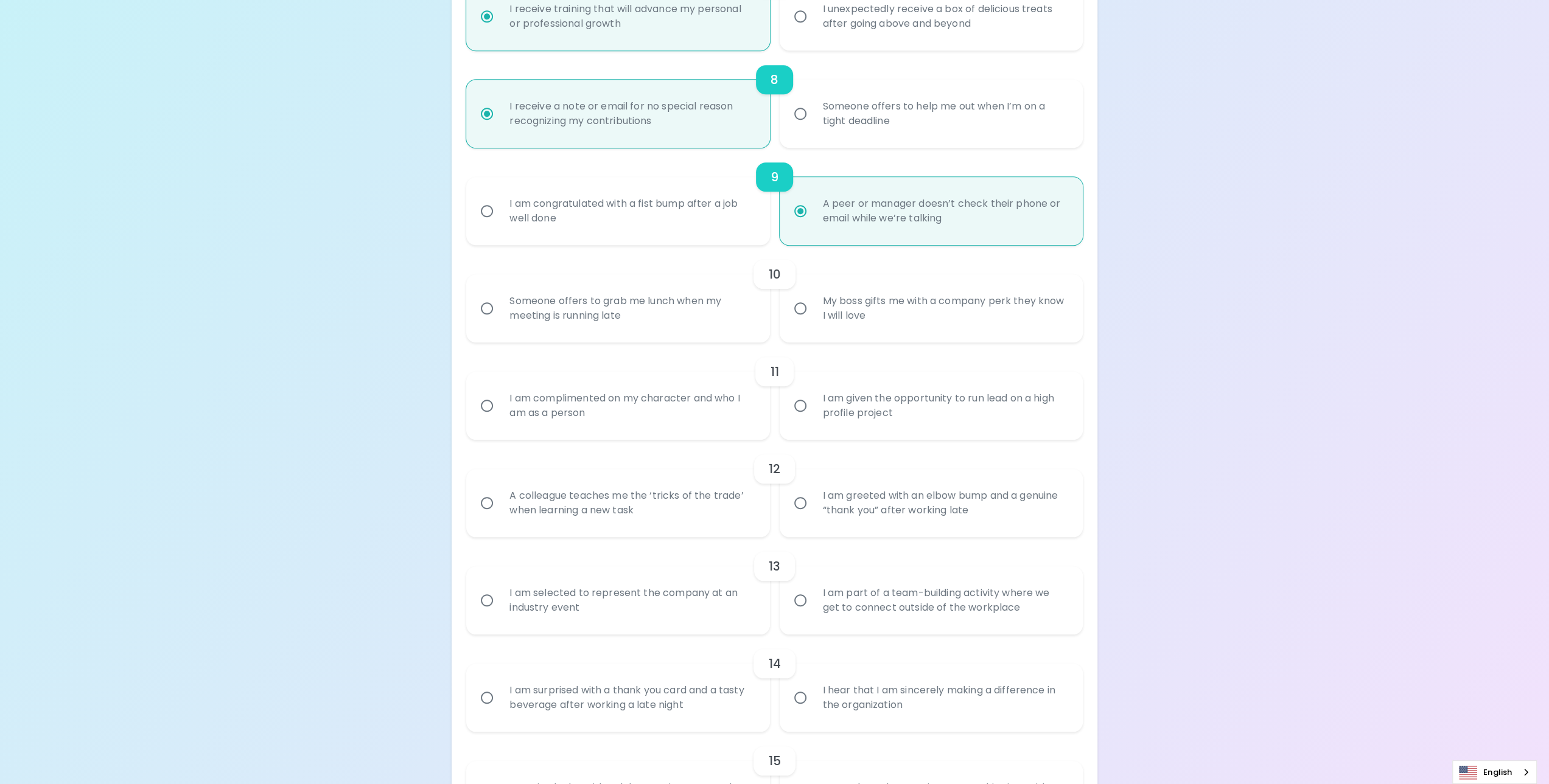
radio input "false"
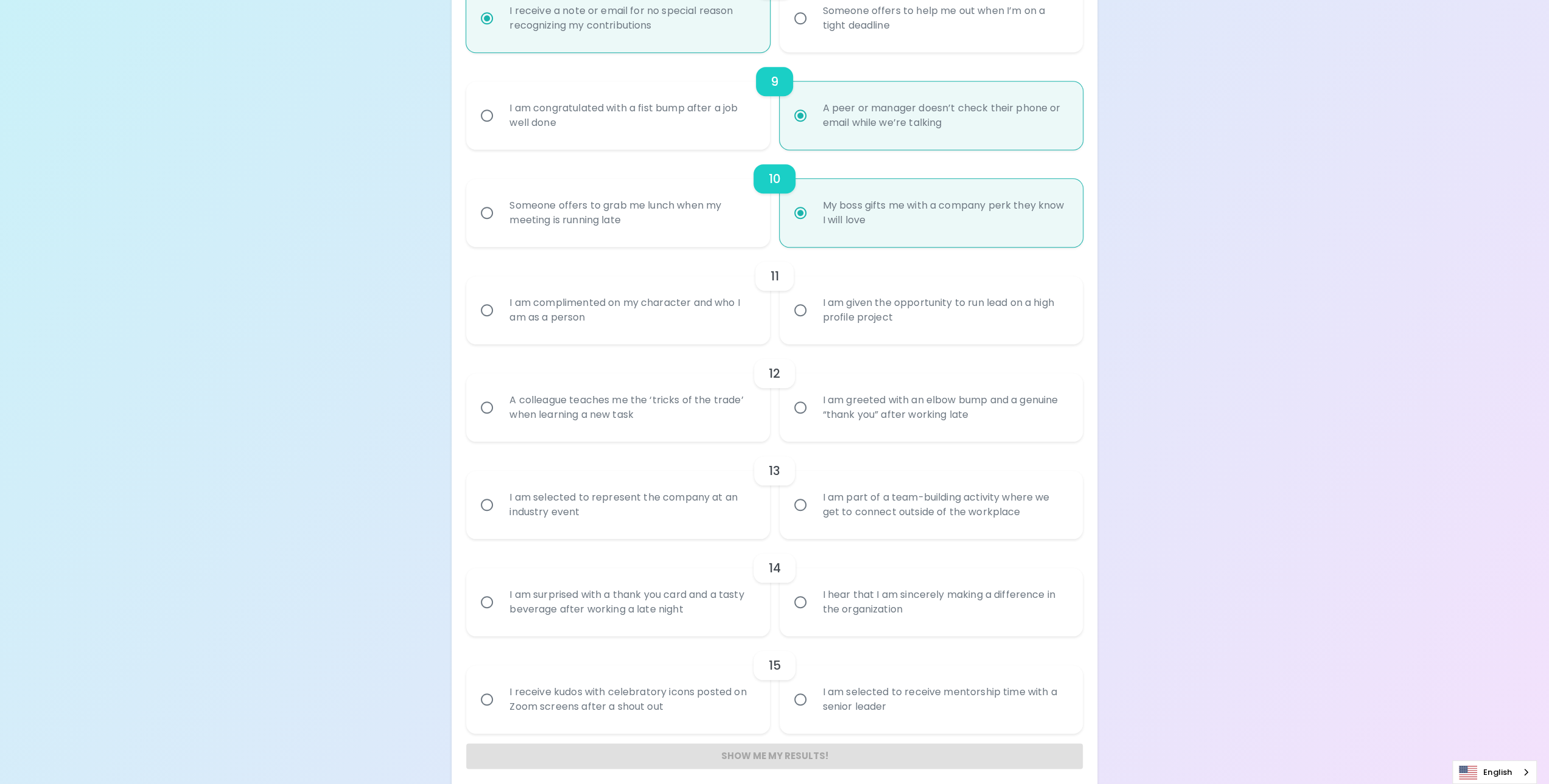
scroll to position [1034, 0]
radio input "true"
click at [864, 305] on div "I am given the opportunity to run lead on a high profile project" at bounding box center [944, 308] width 263 height 58
click at [813, 305] on input "I am given the opportunity to run lead on a high profile project" at bounding box center [800, 308] width 25 height 25
radio input "false"
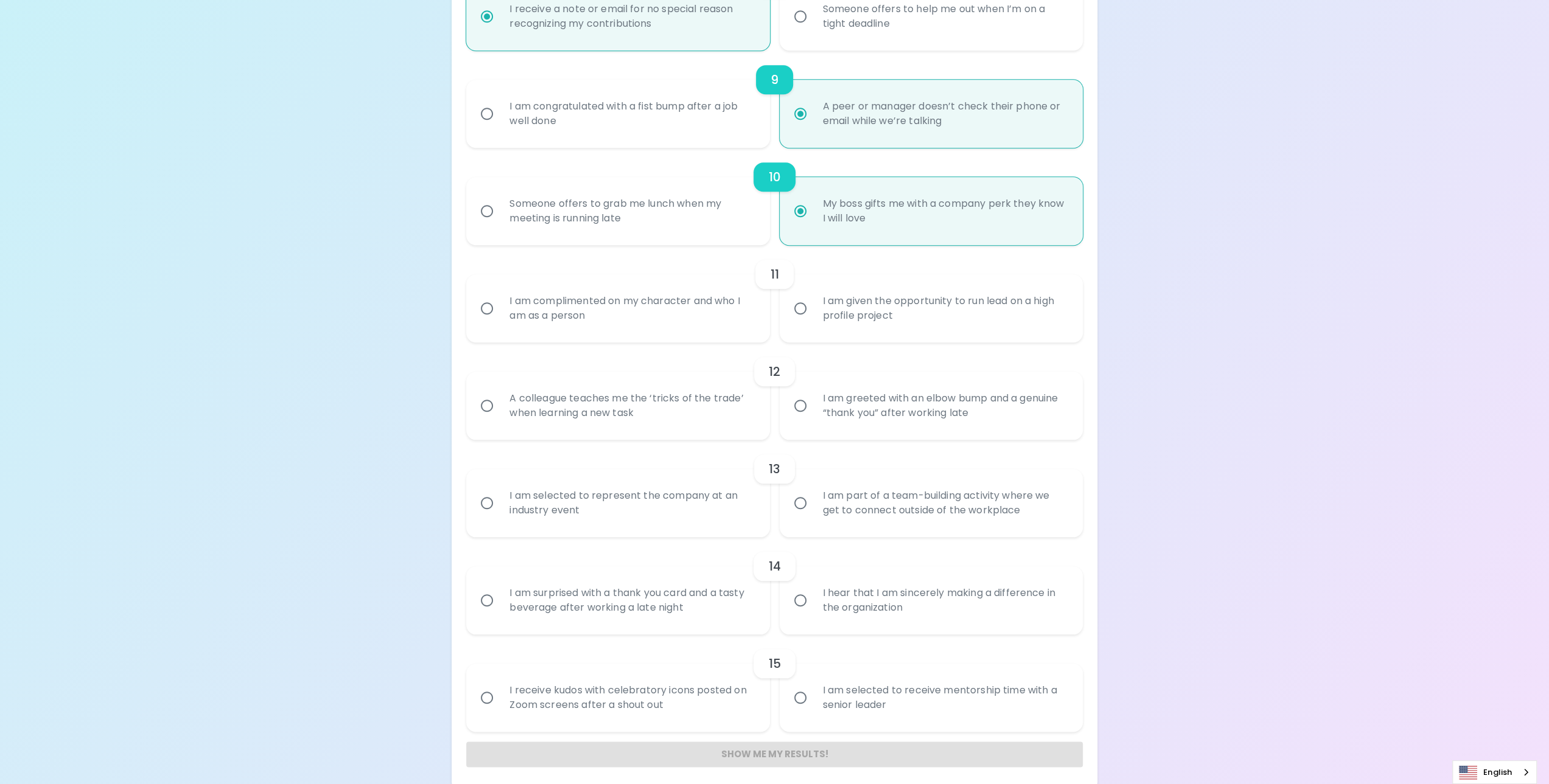
radio input "false"
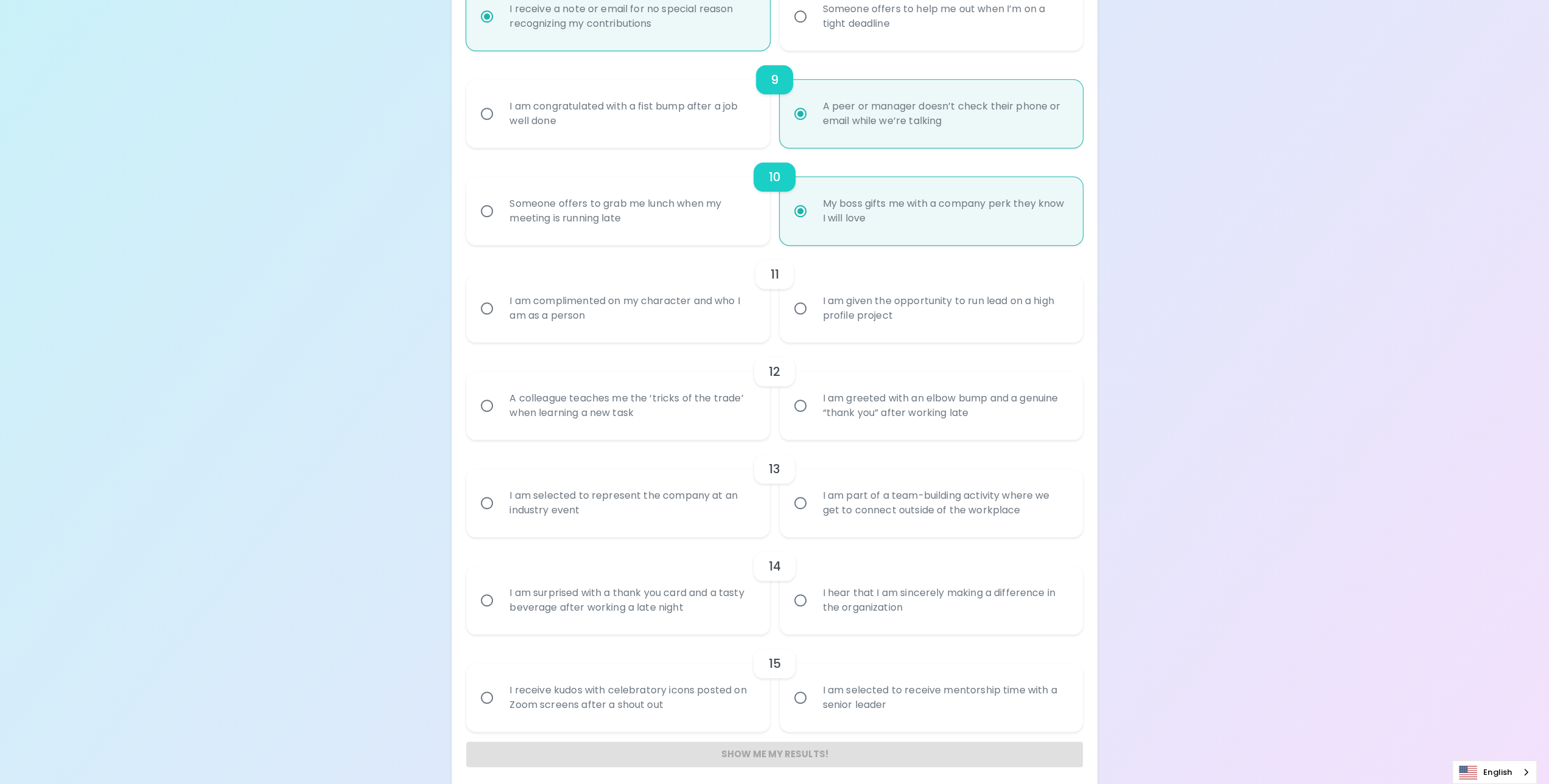
radio input "false"
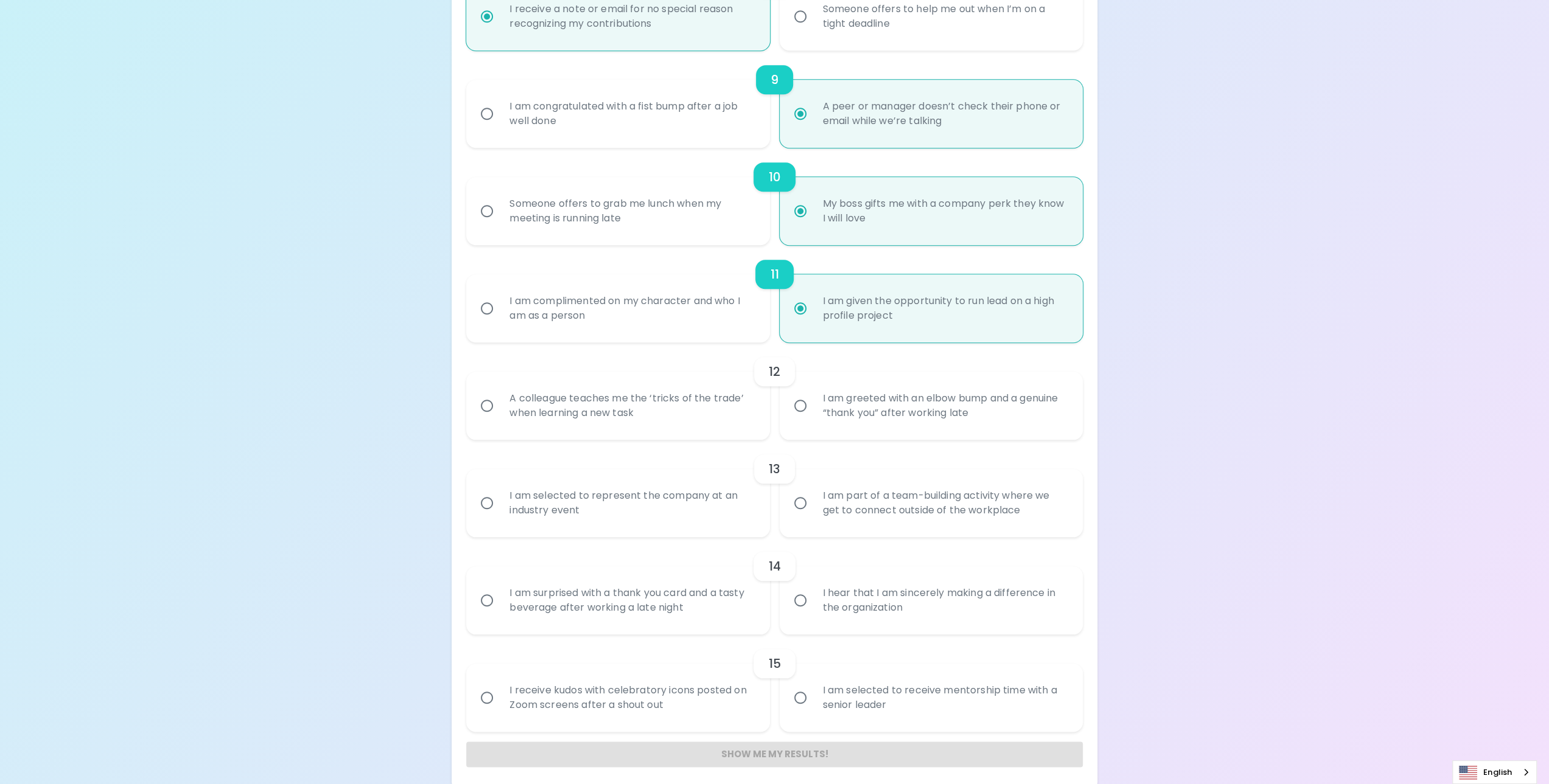
scroll to position [1040, 0]
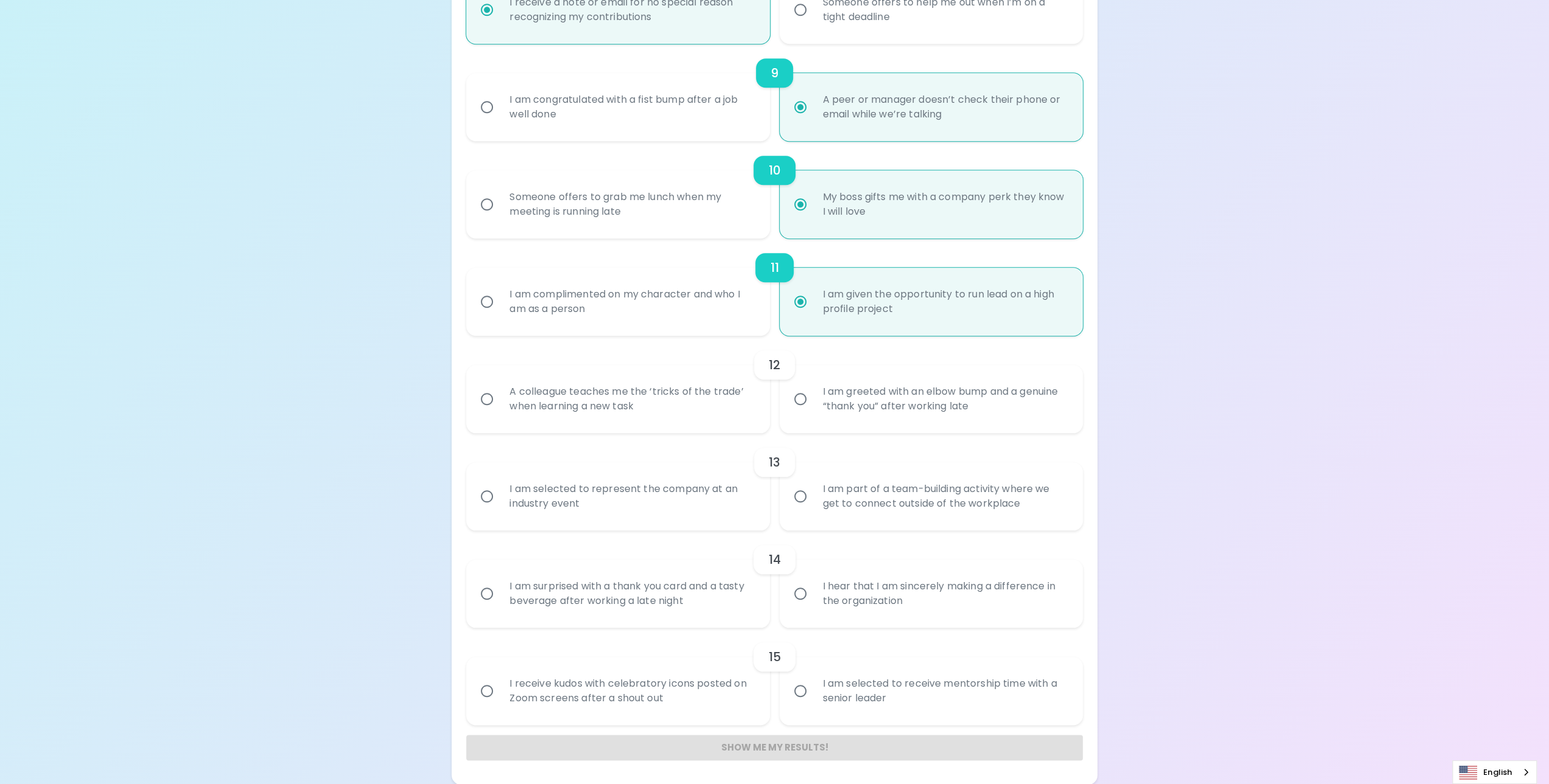
radio input "true"
click at [868, 402] on div "I am greeted with an elbow bump and a genuine “thank you” after working late" at bounding box center [944, 398] width 263 height 58
click at [813, 402] on input "I am greeted with an elbow bump and a genuine “thank you” after working late" at bounding box center [800, 398] width 25 height 25
radio input "false"
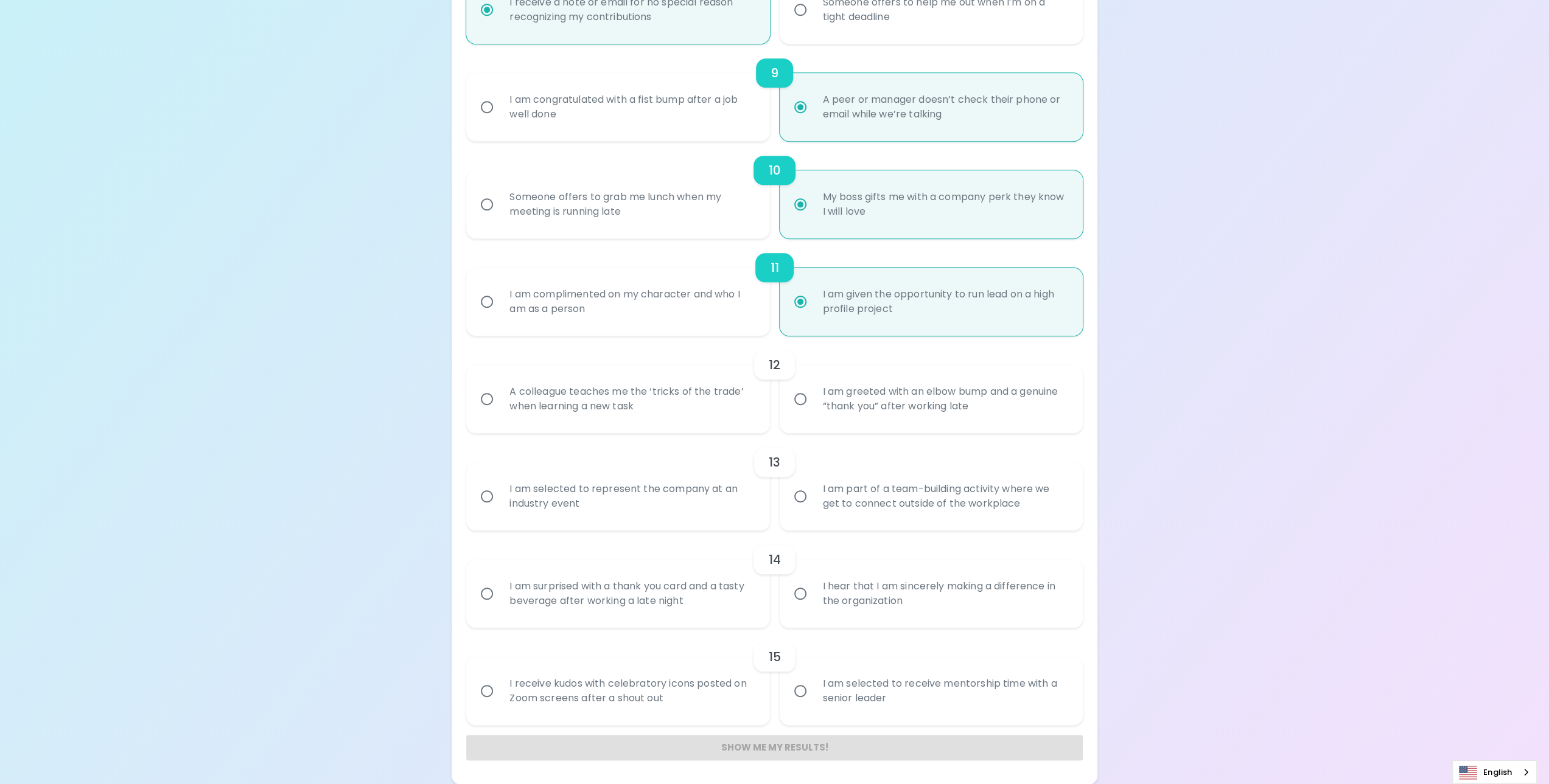
radio input "false"
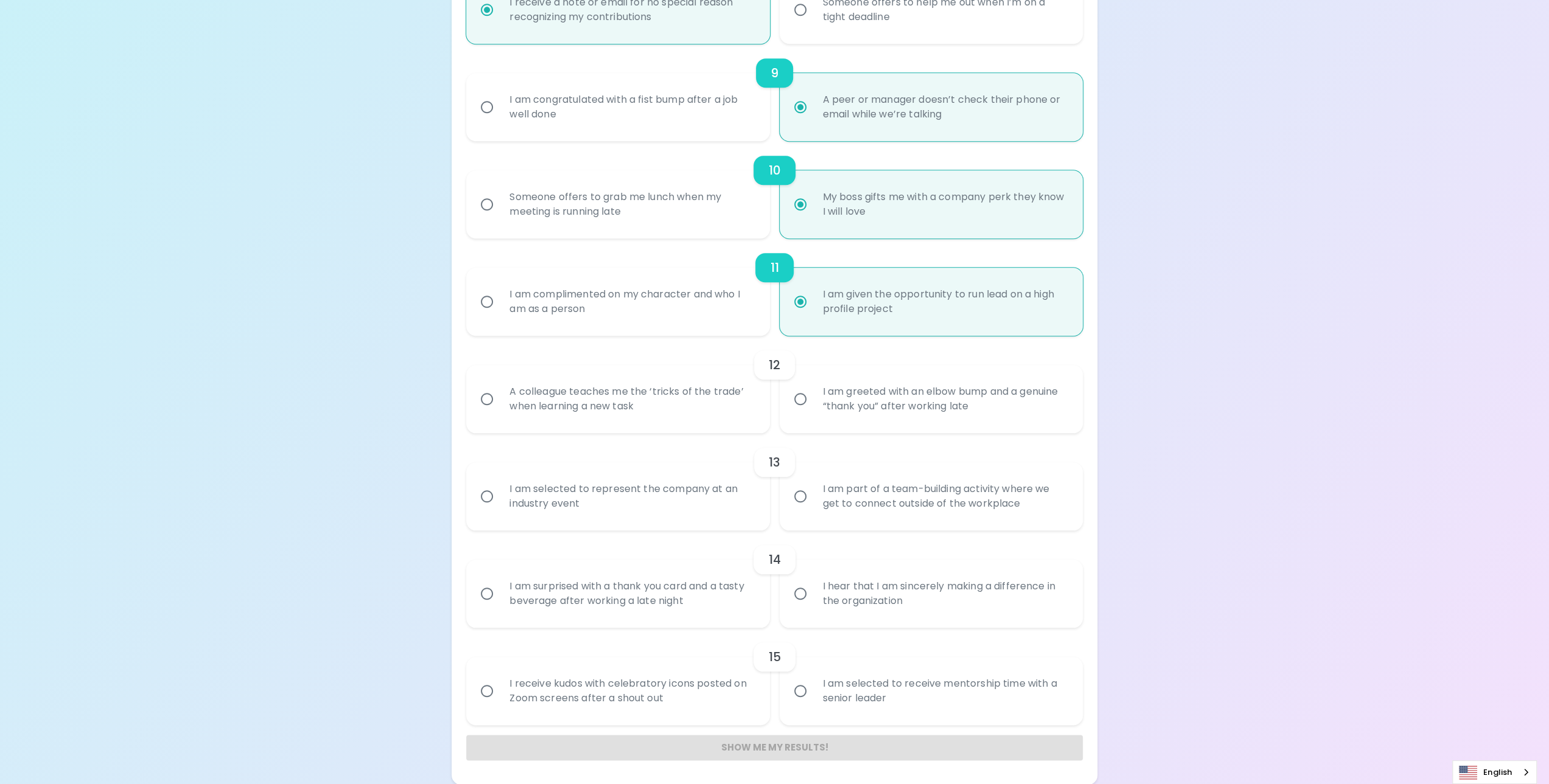
radio input "false"
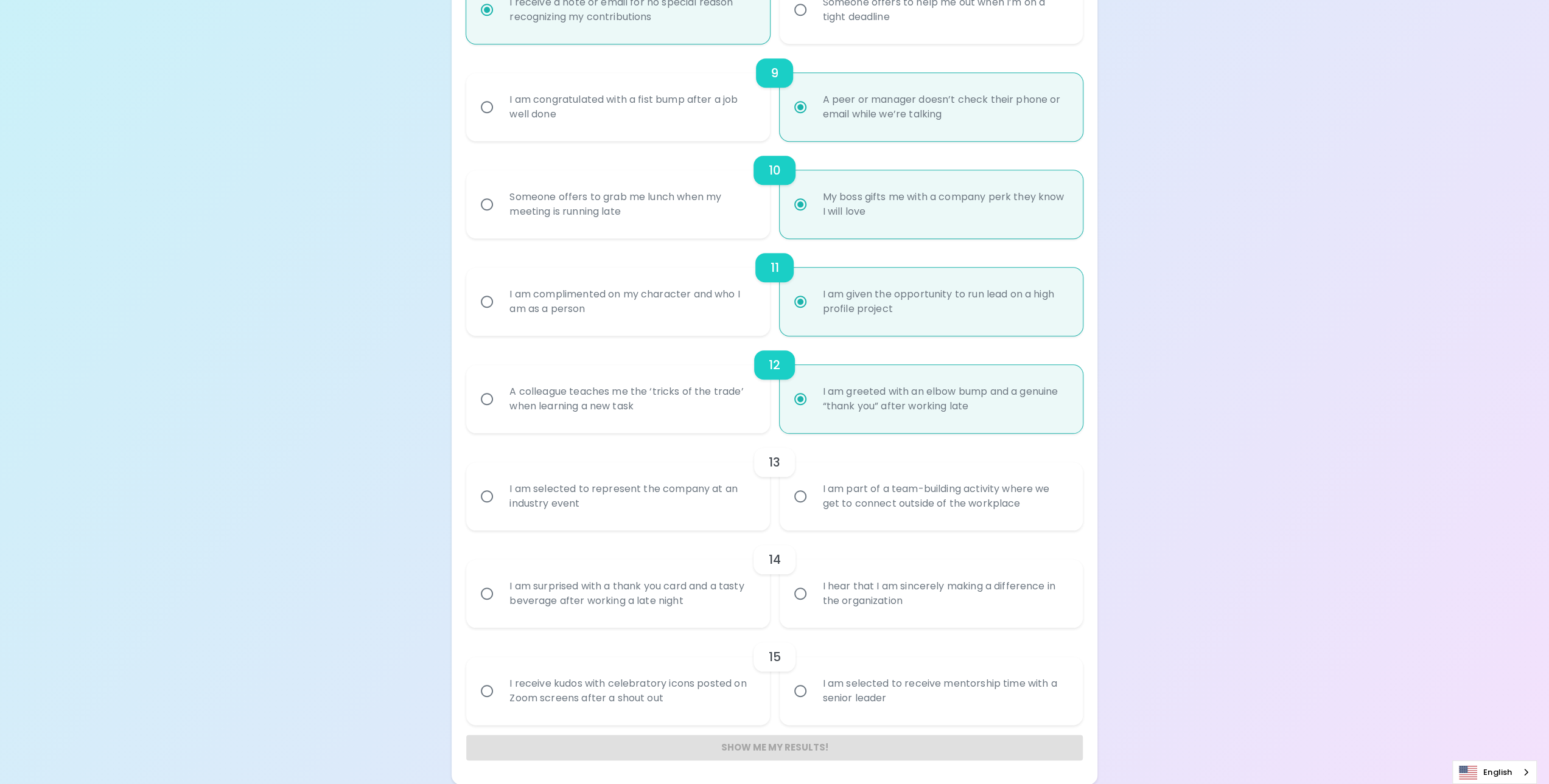
radio input "true"
click at [922, 499] on div "I am part of a team-building activity where we get to connect outside of the wo…" at bounding box center [944, 496] width 263 height 58
click at [813, 499] on input "I am part of a team-building activity where we get to connect outside of the wo…" at bounding box center [800, 495] width 25 height 25
radio input "false"
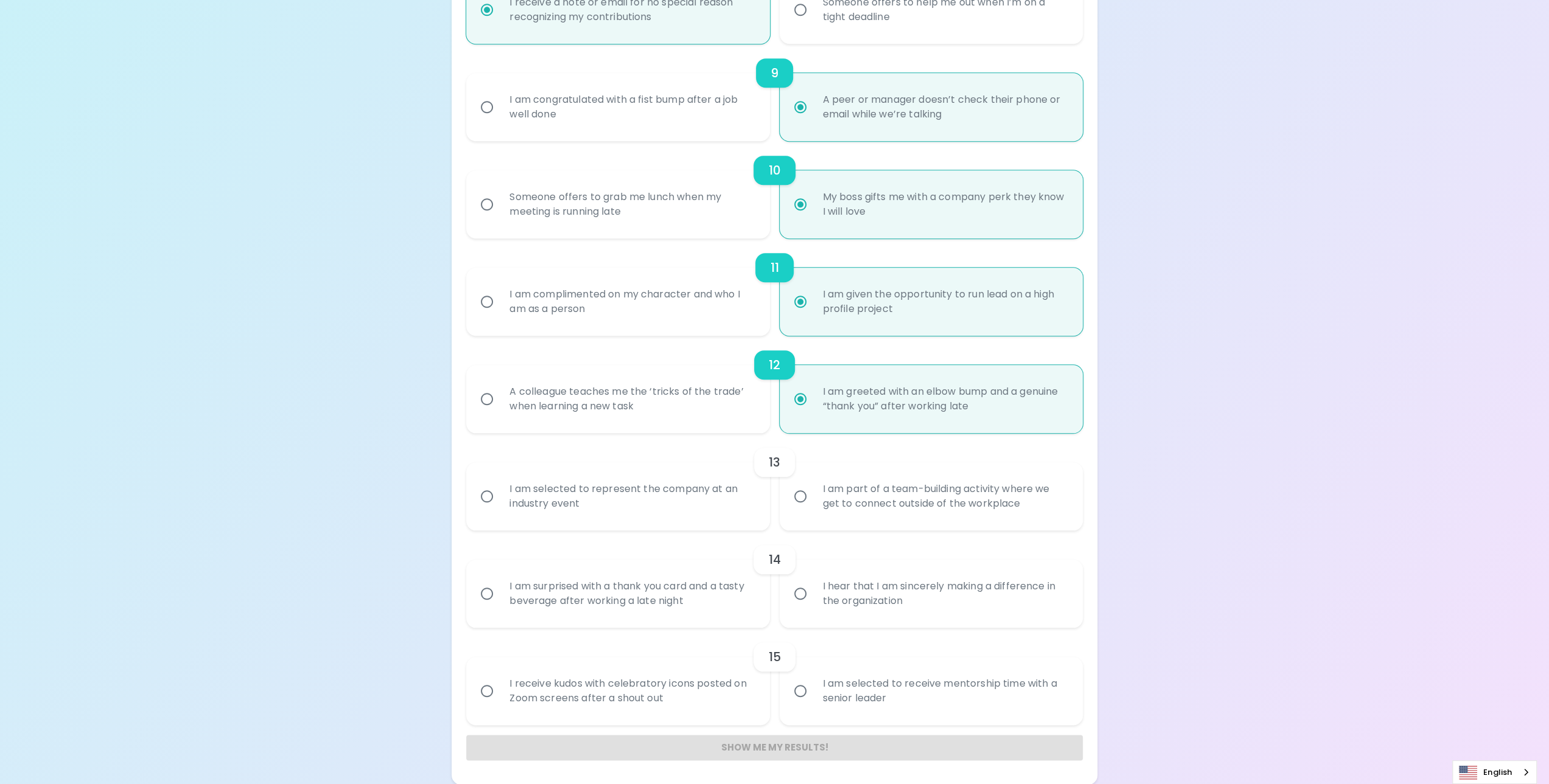
radio input "false"
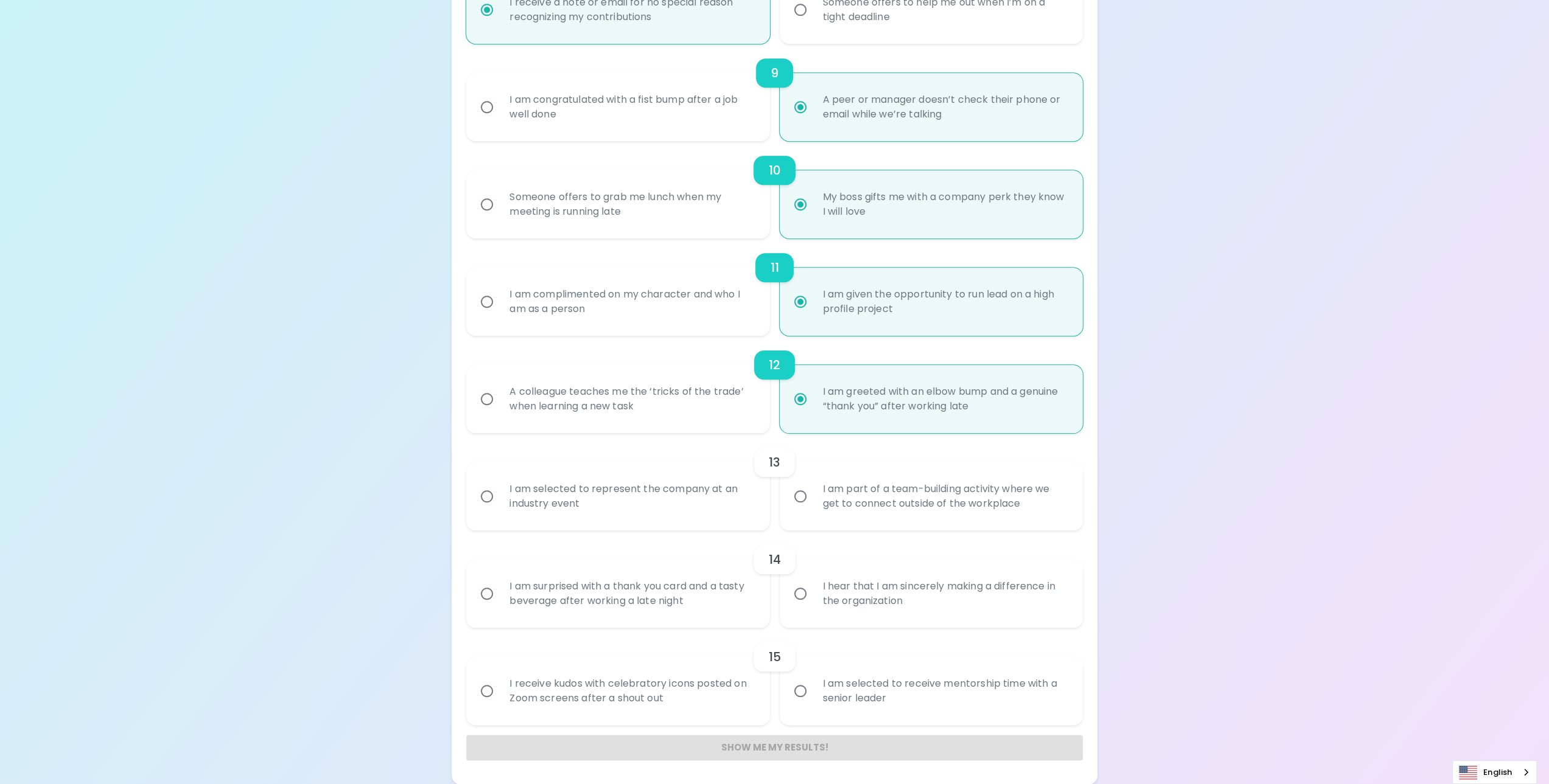
radio input "false"
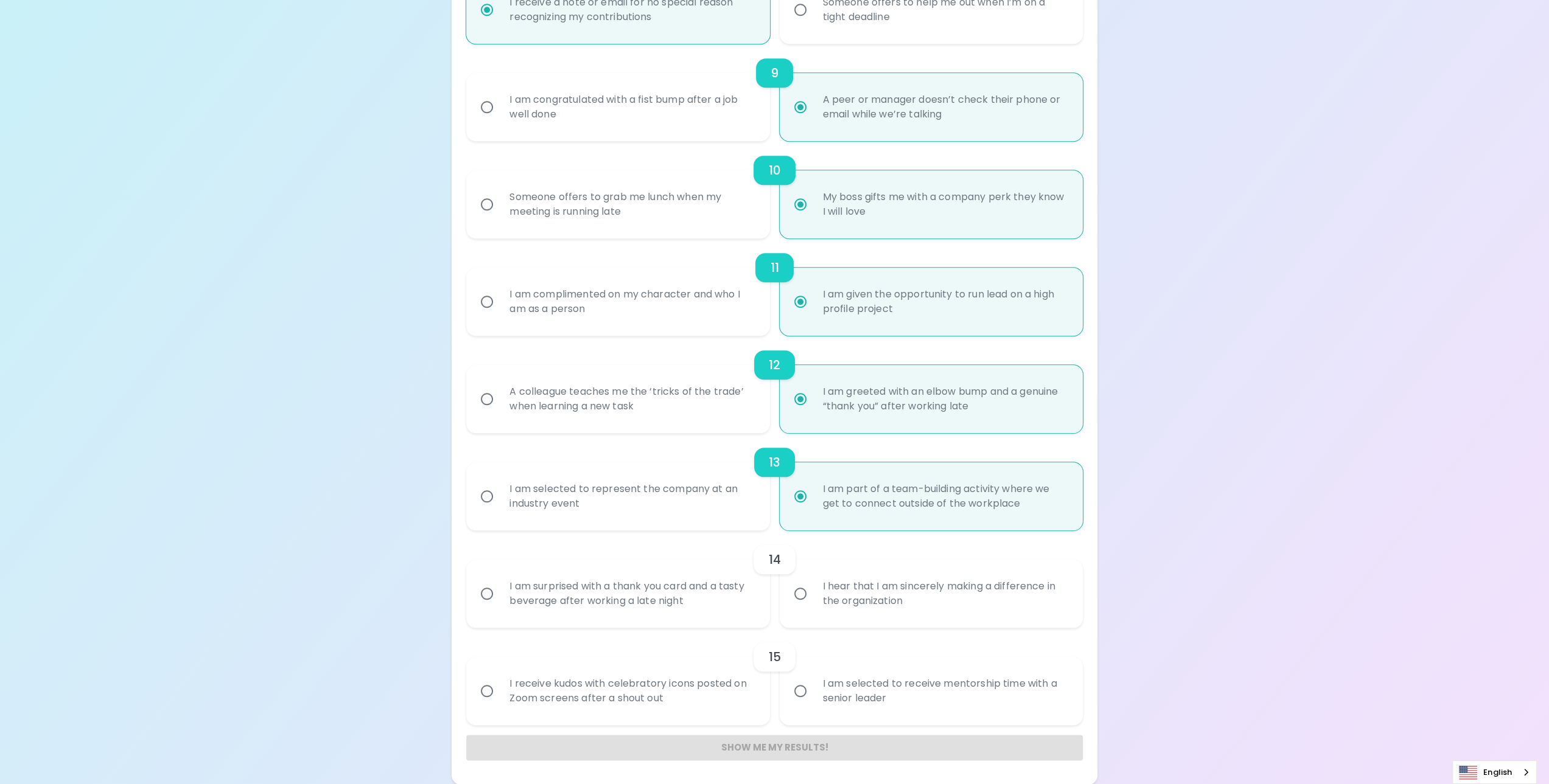
radio input "true"
click at [956, 597] on div "I hear that I am sincerely making a difference in the organization" at bounding box center [944, 593] width 263 height 58
click at [813, 597] on input "I hear that I am sincerely making a difference in the organization" at bounding box center [800, 593] width 25 height 25
radio input "false"
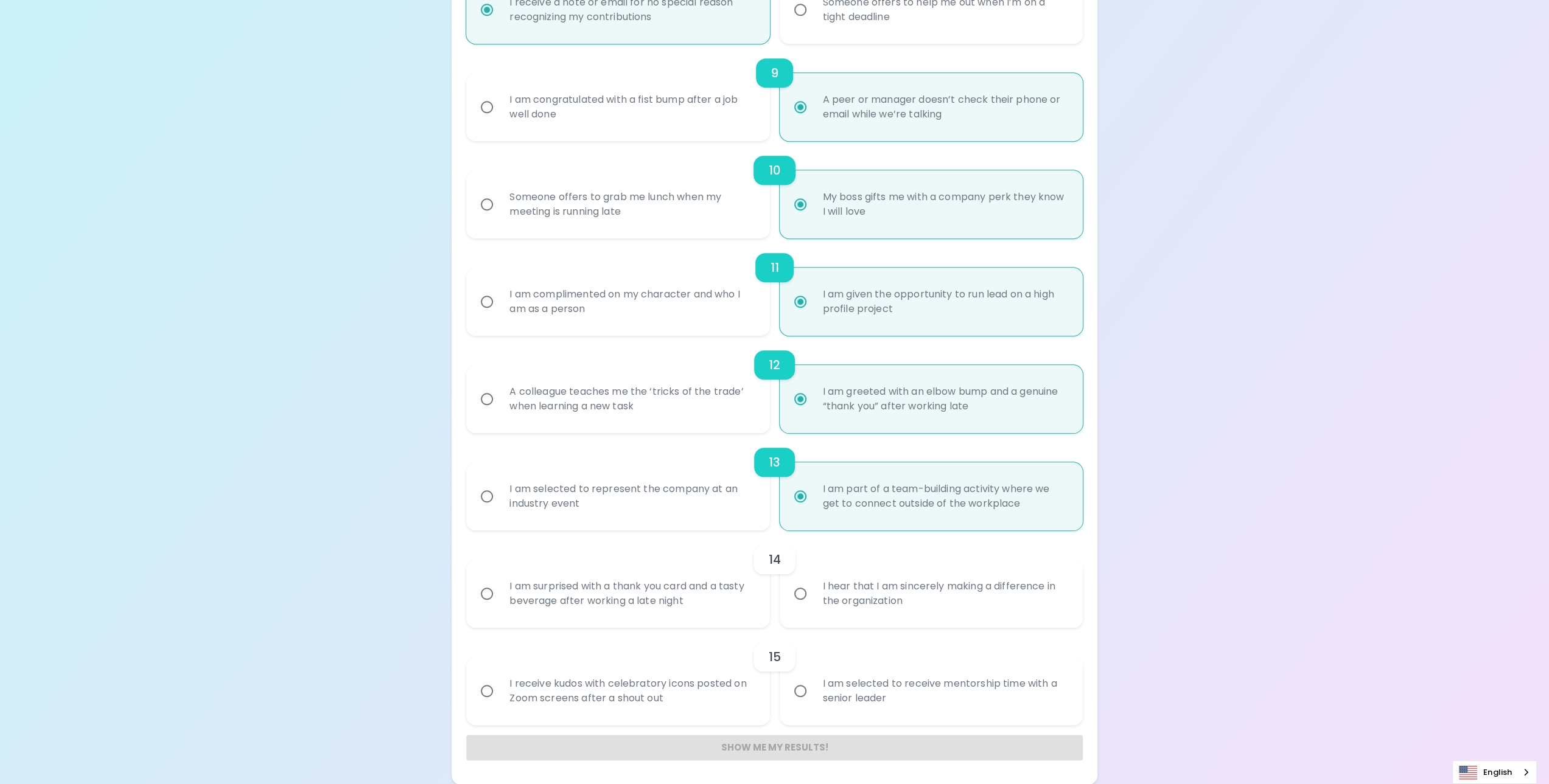
radio input "false"
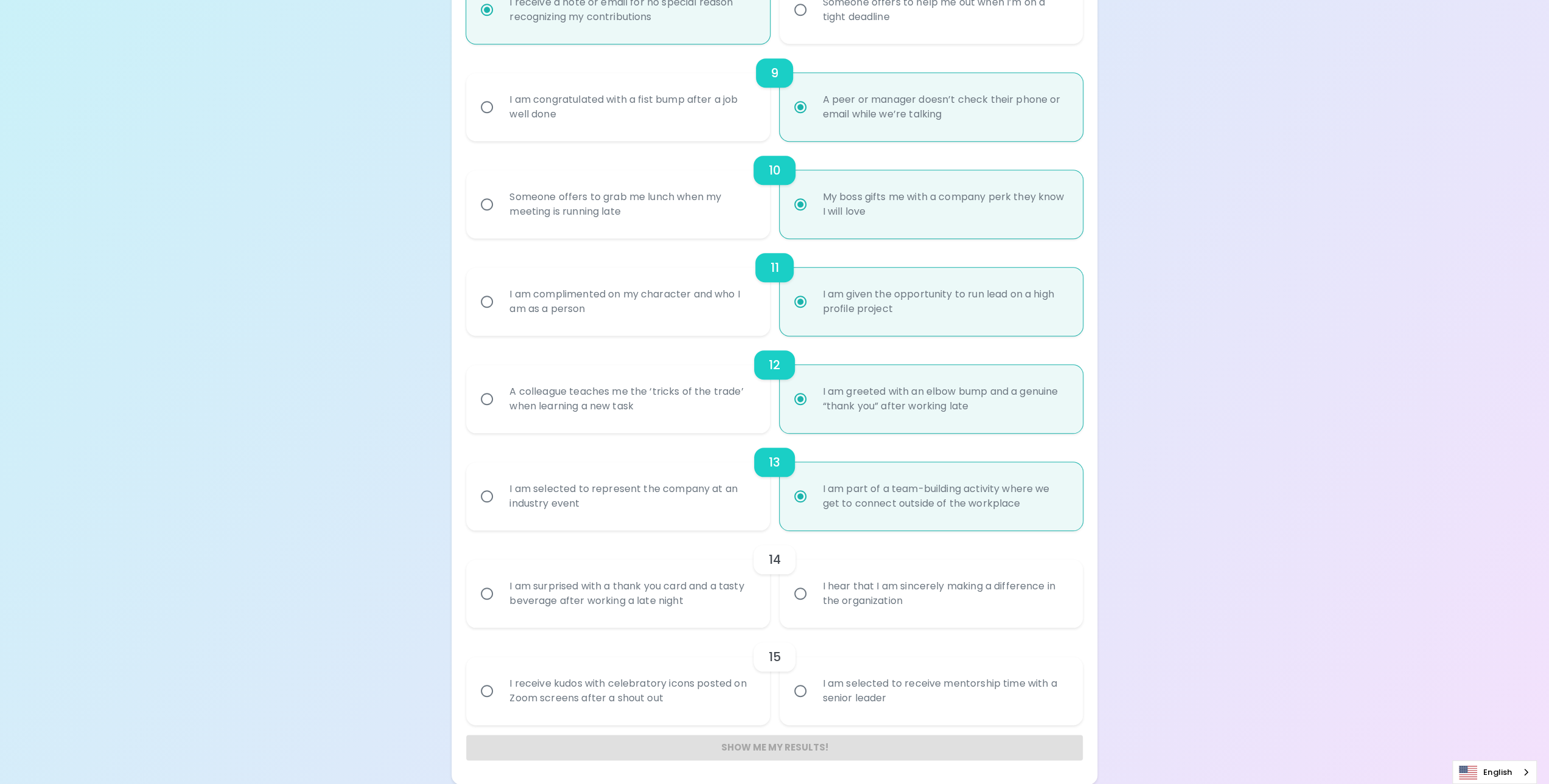
radio input "false"
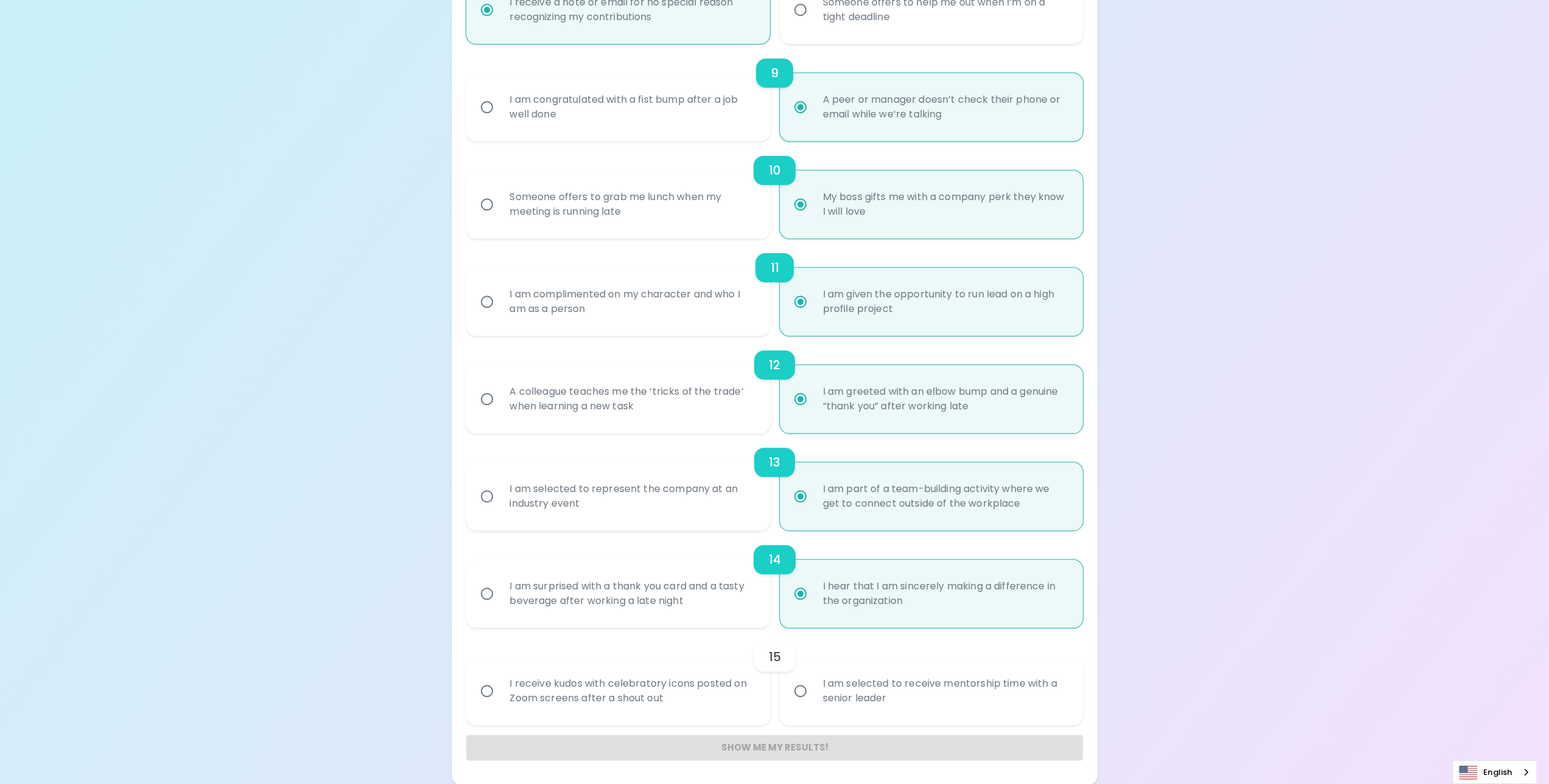
radio input "true"
drag, startPoint x: 663, startPoint y: 694, endPoint x: 681, endPoint y: 705, distance: 21.1
click at [663, 694] on div "I receive kudos with celebratory icons posted on Zoom screens after a shout out" at bounding box center [631, 691] width 263 height 58
click at [500, 694] on input "I receive kudos with celebratory icons posted on Zoom screens after a shout out" at bounding box center [487, 690] width 25 height 25
radio input "false"
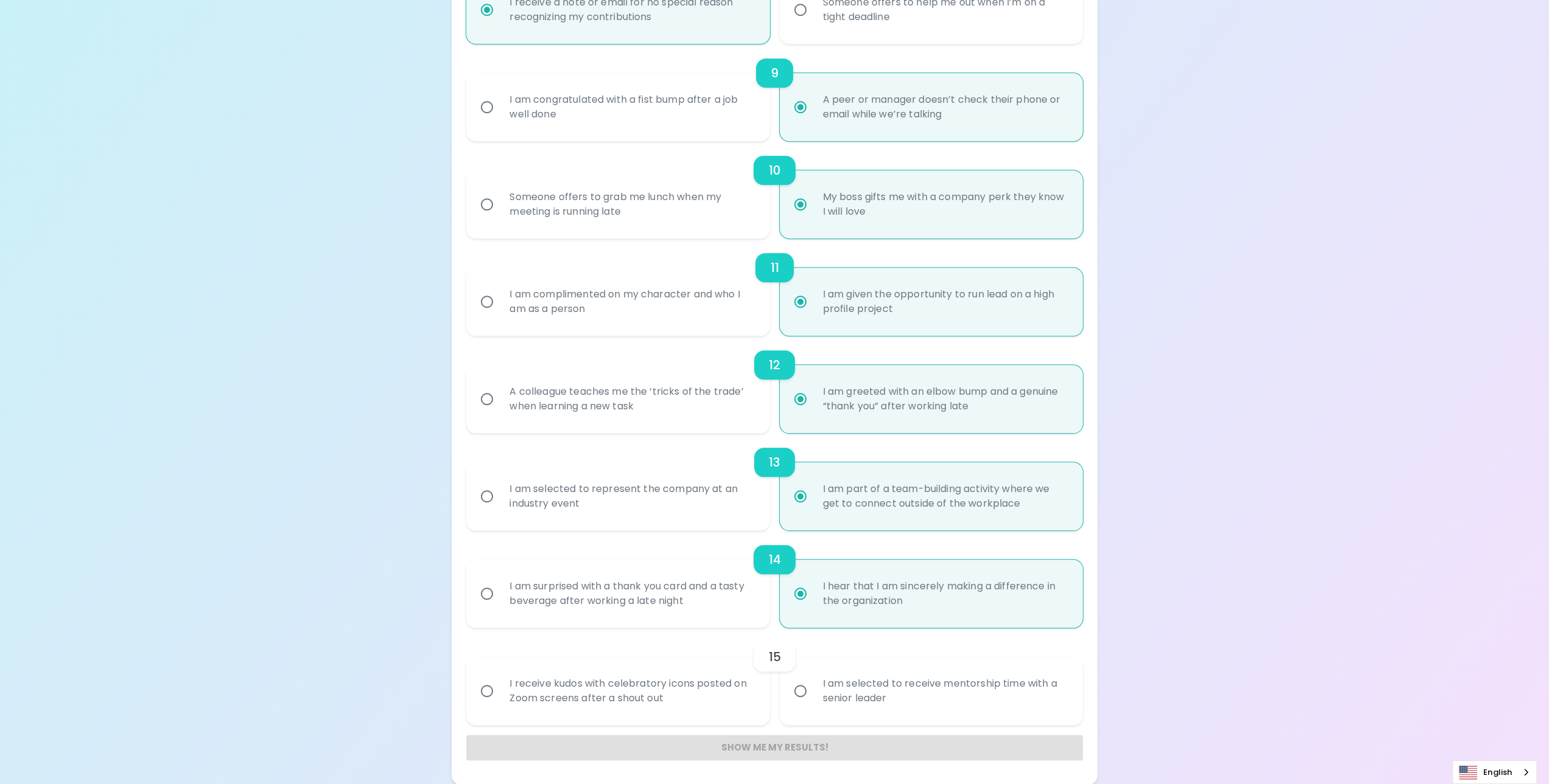
radio input "false"
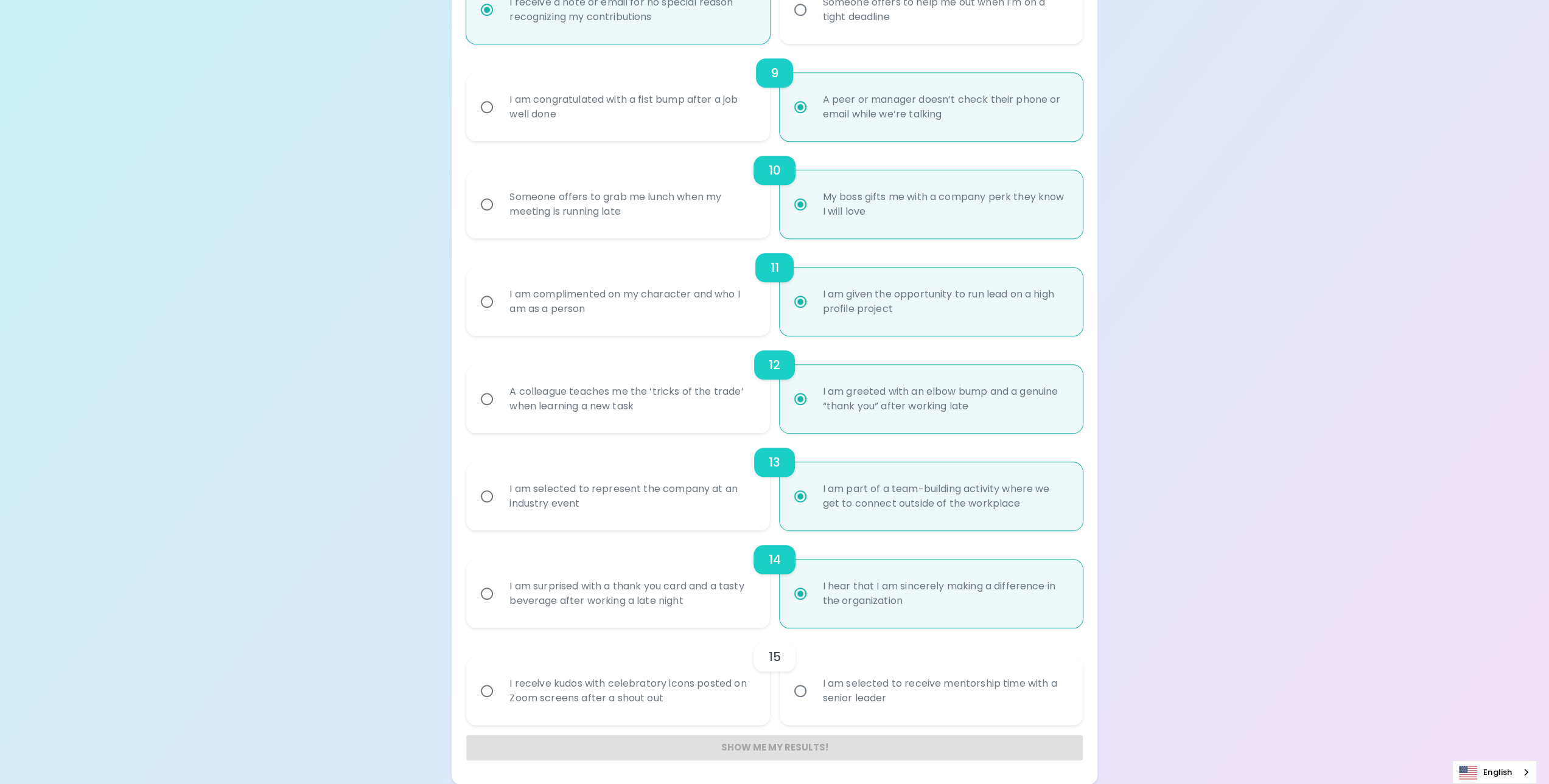
radio input "false"
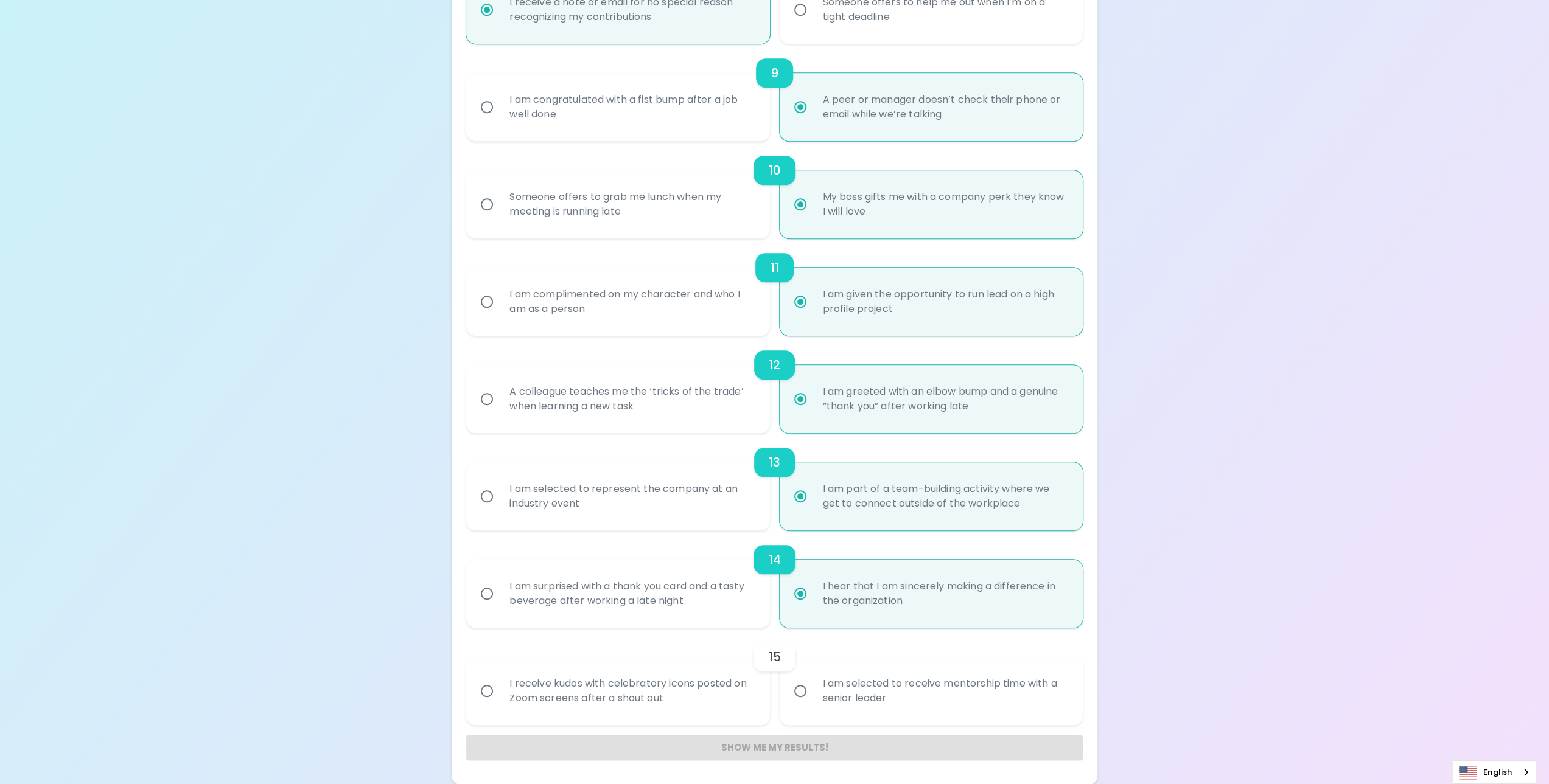
radio input "false"
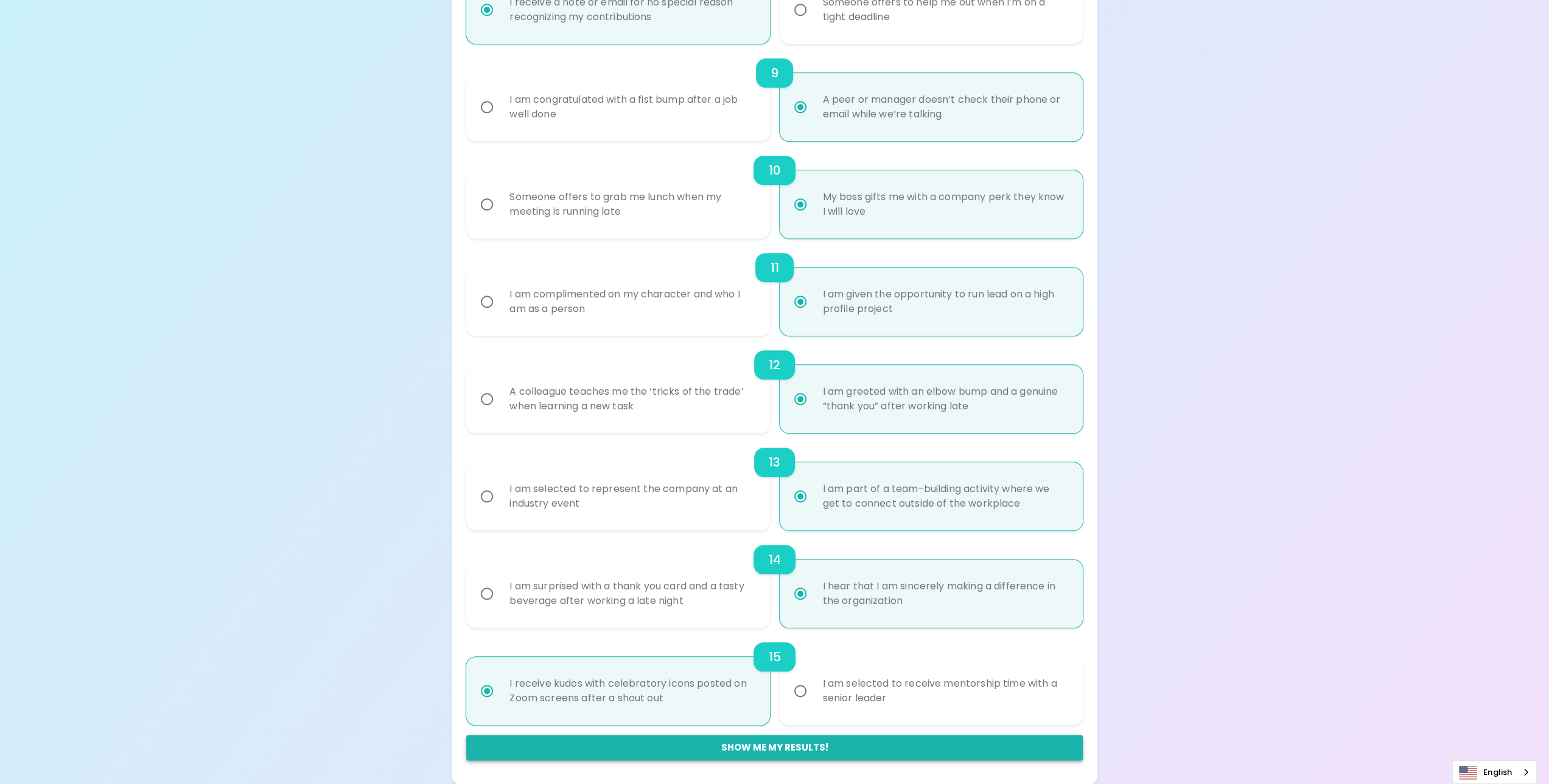
radio input "true"
click at [795, 752] on button "Show me my results!" at bounding box center [774, 747] width 616 height 25
radio input "false"
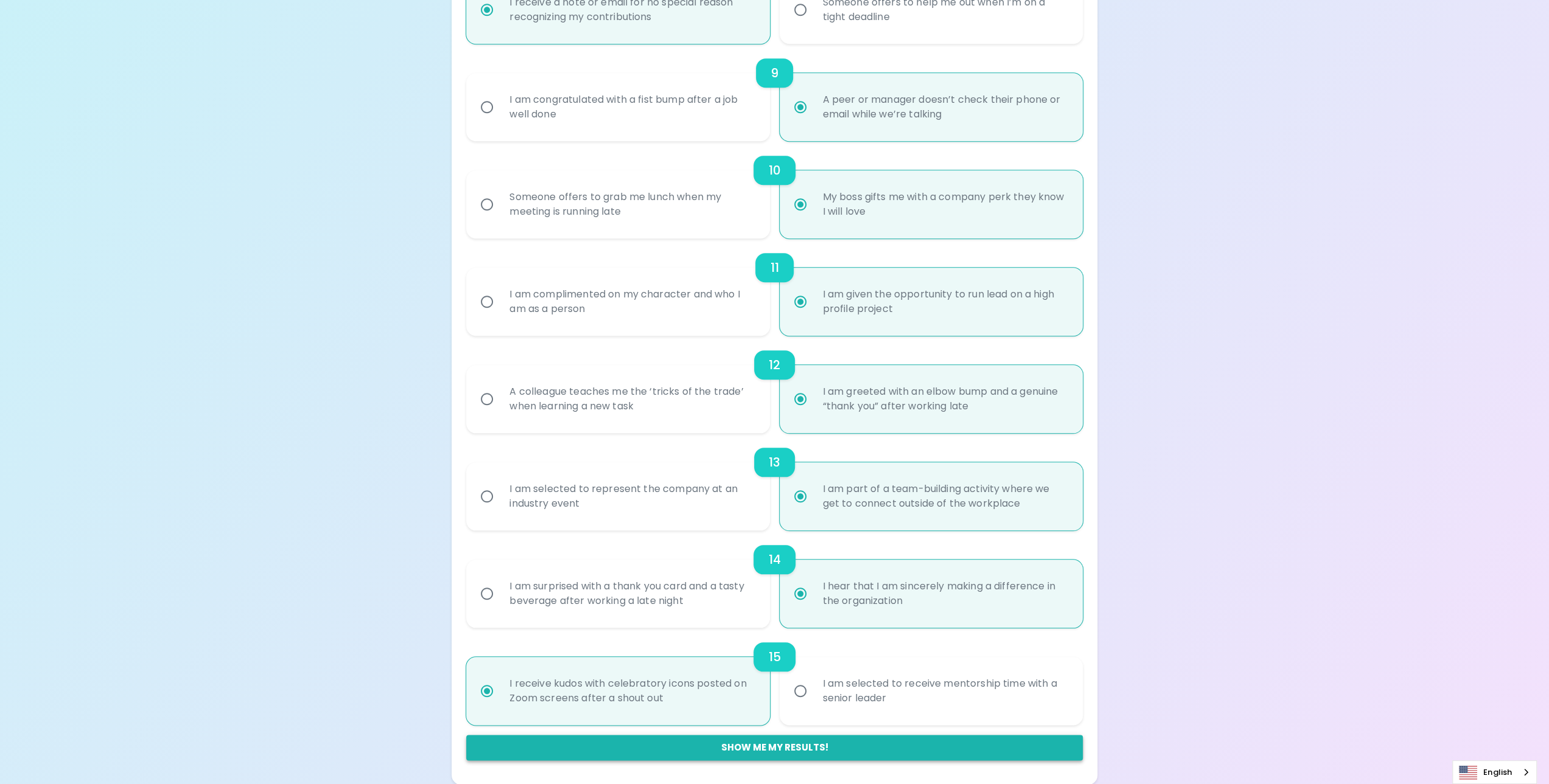
radio input "false"
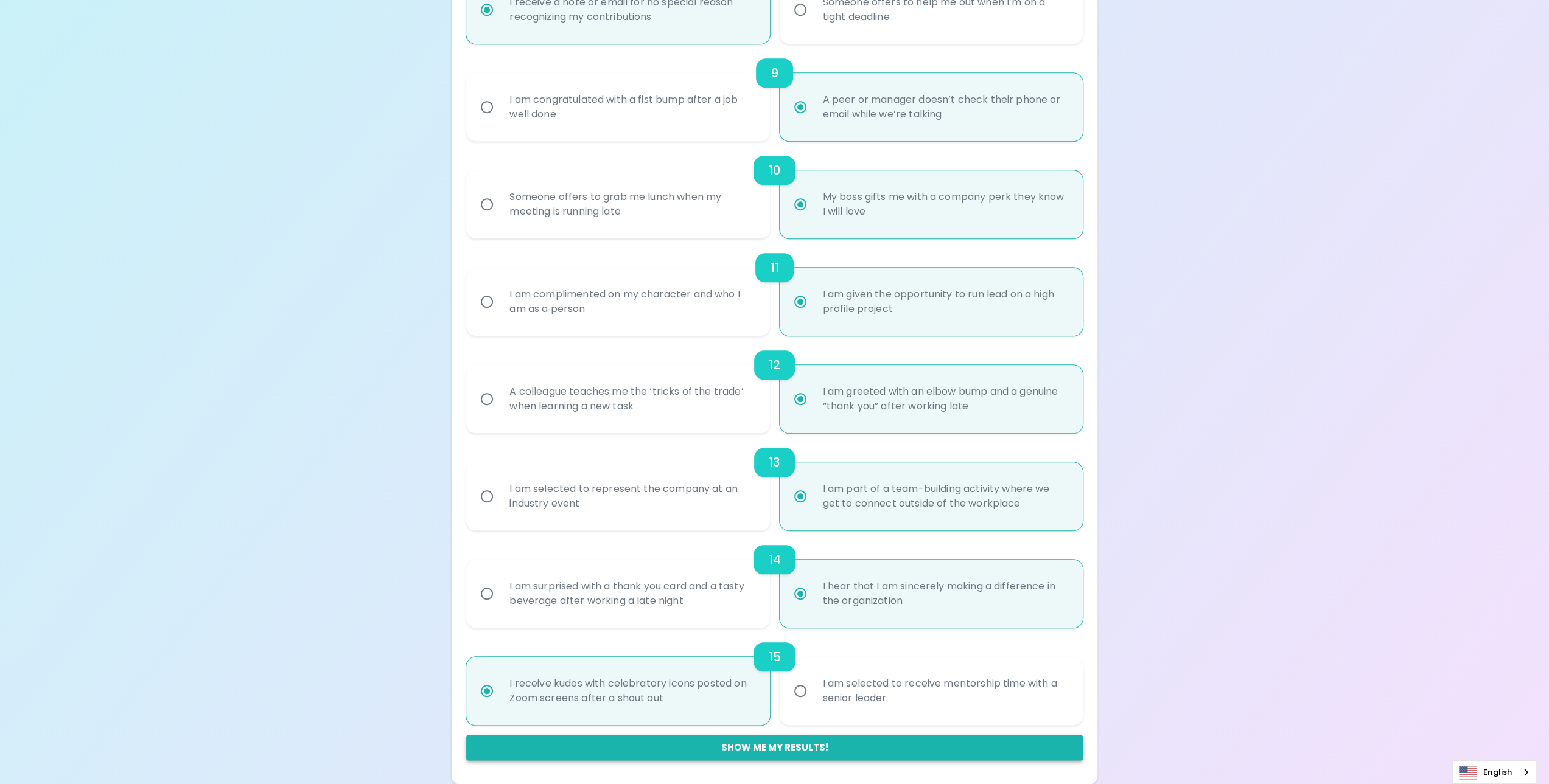
radio input "false"
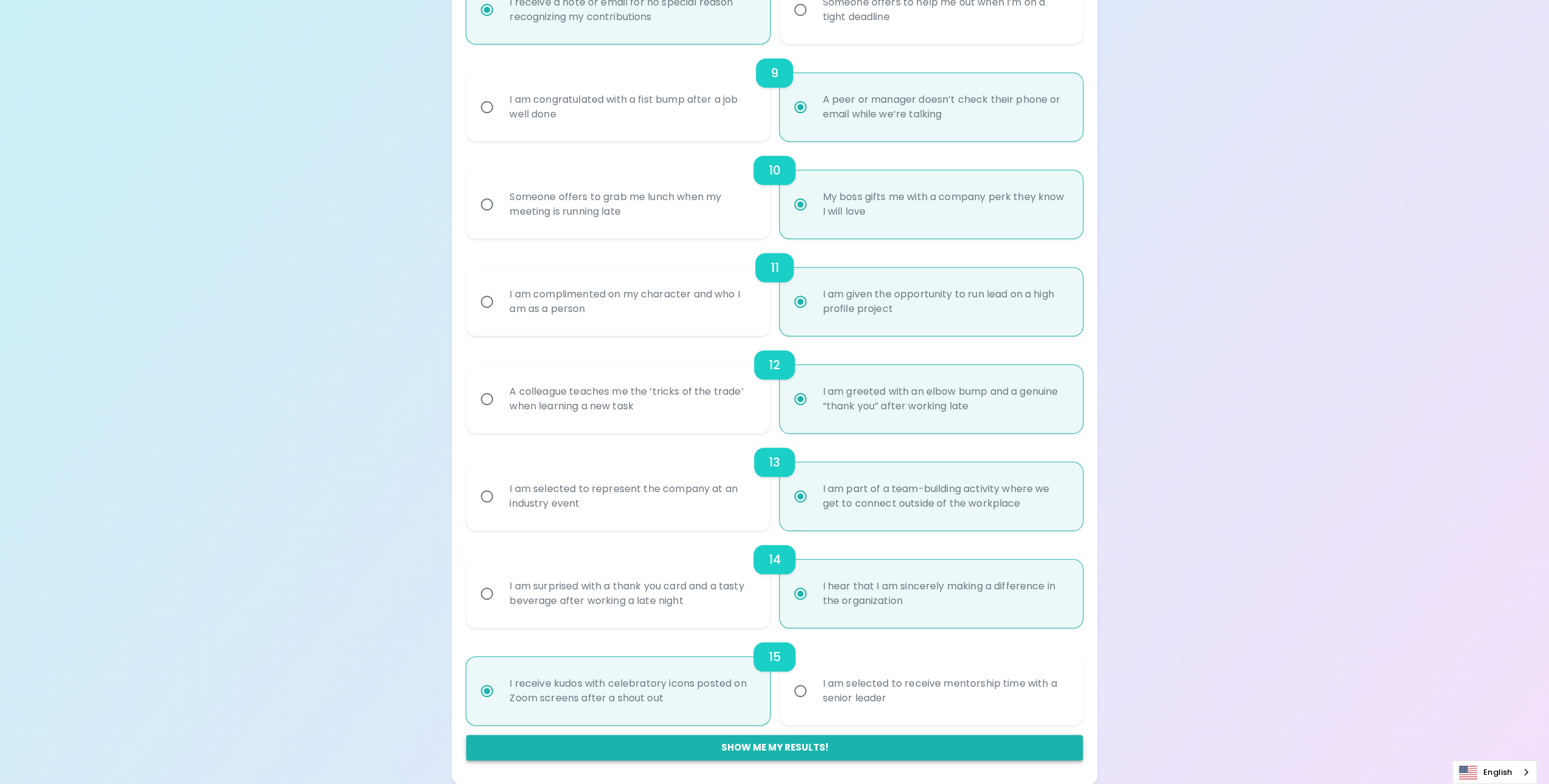
radio input "false"
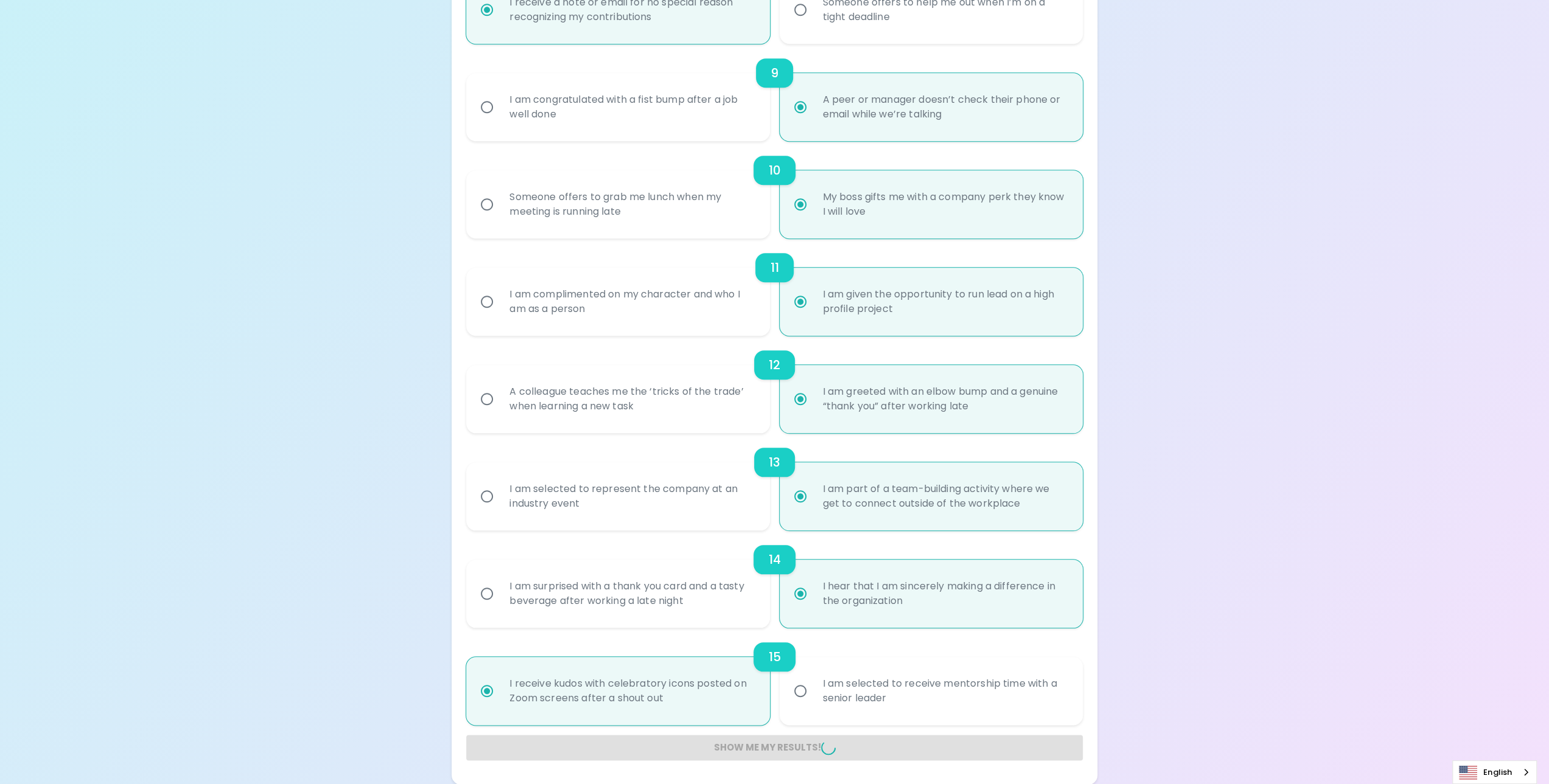
radio input "false"
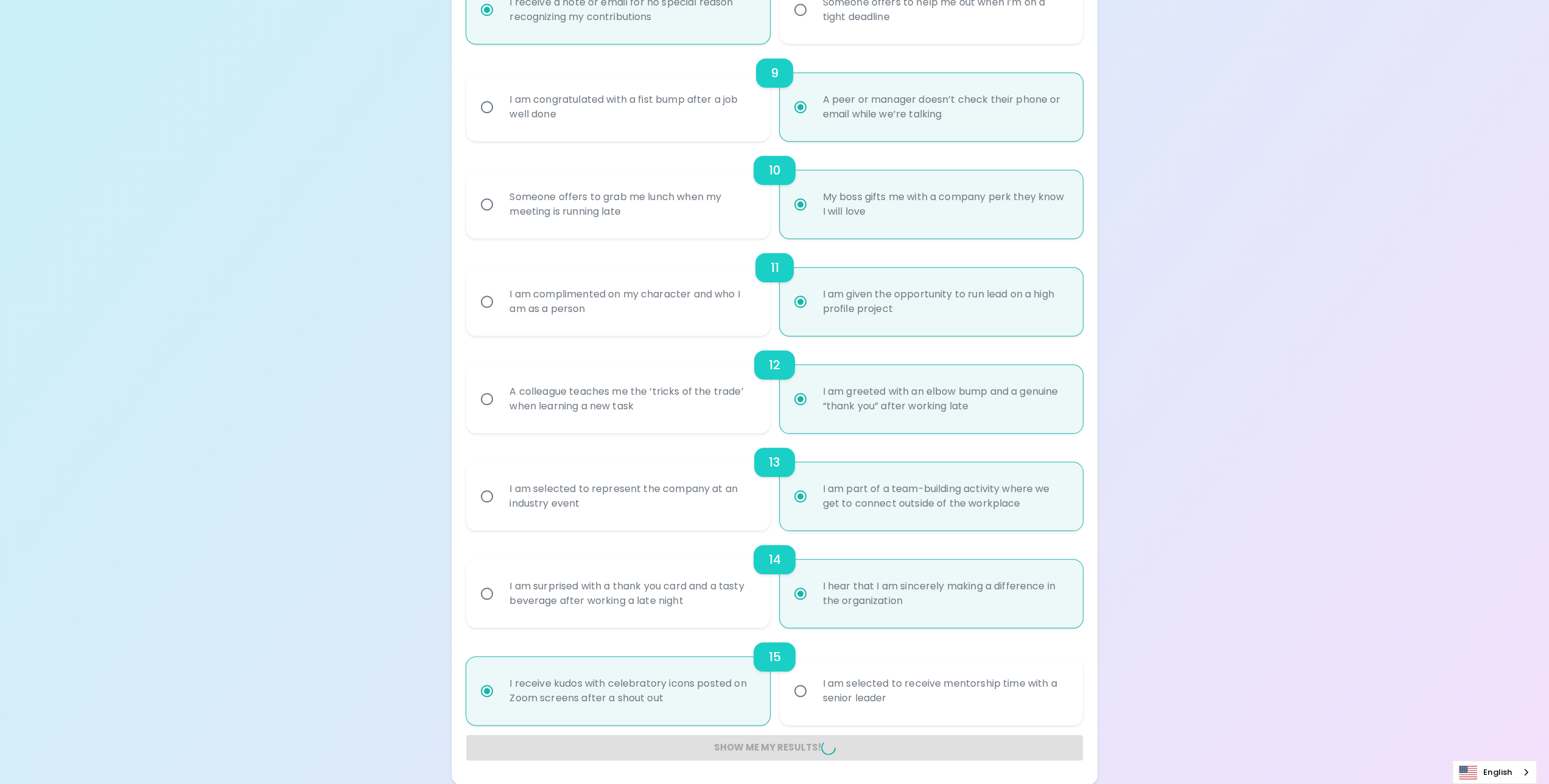
radio input "false"
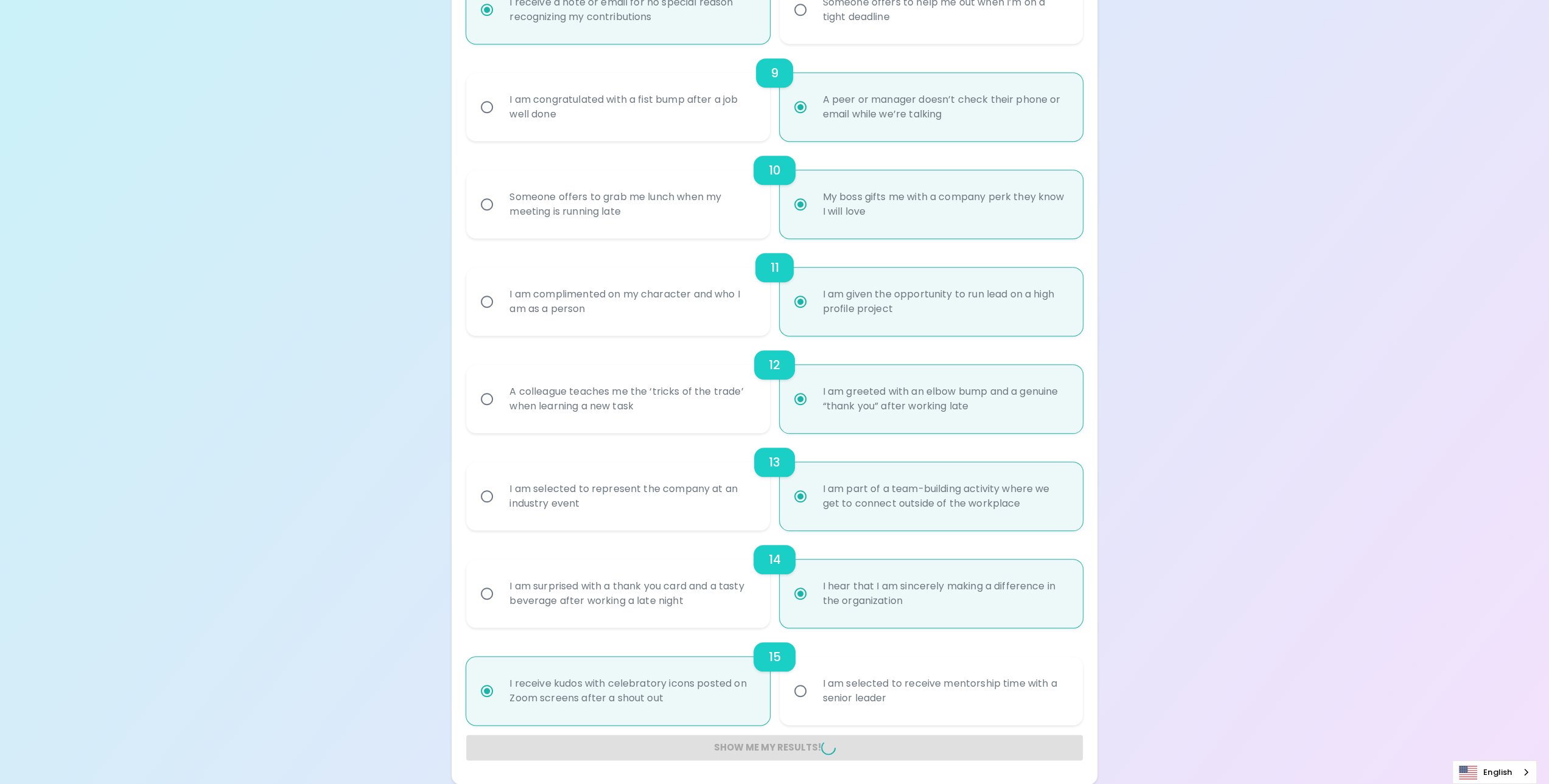
radio input "false"
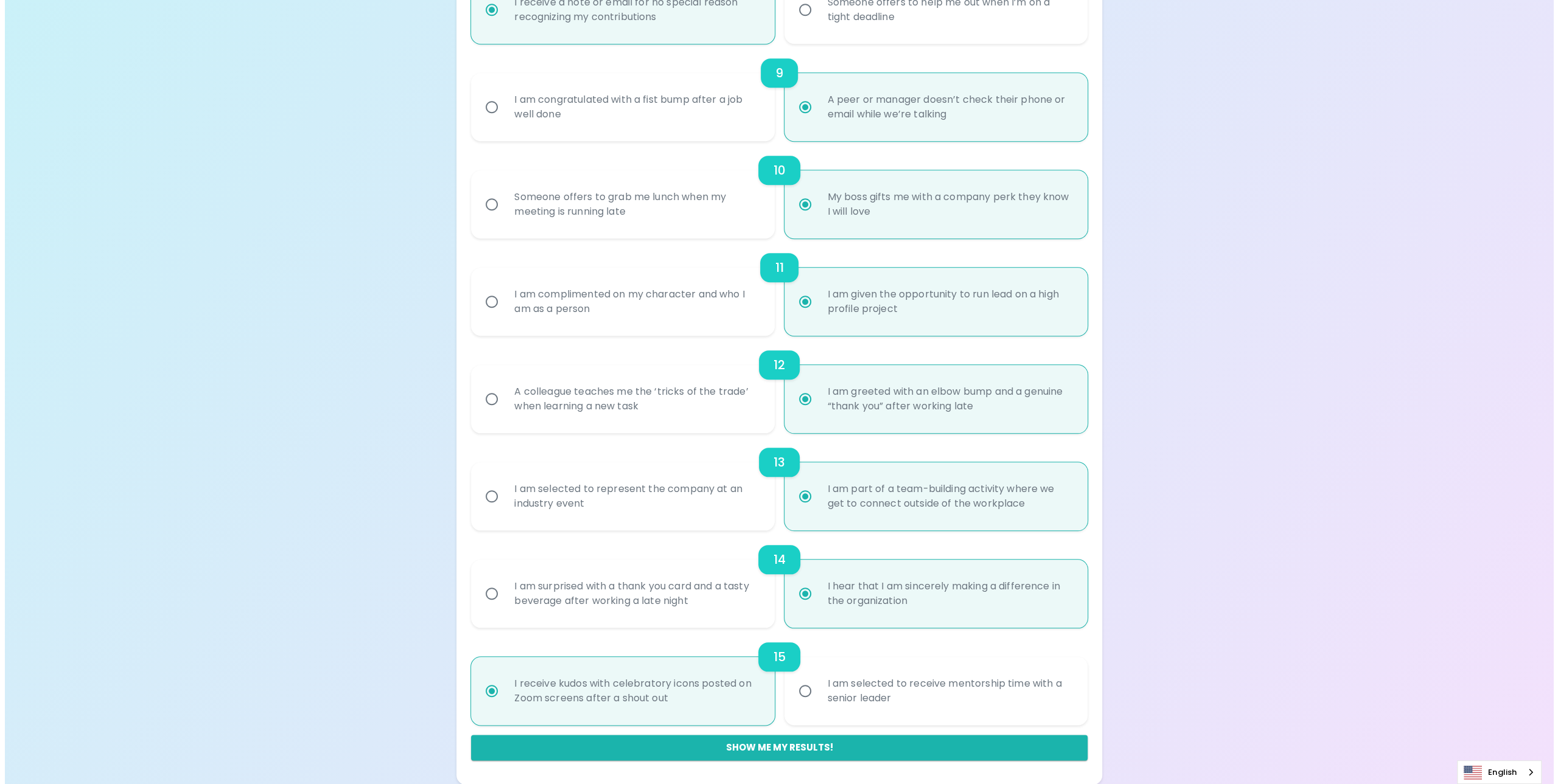
scroll to position [0, 0]
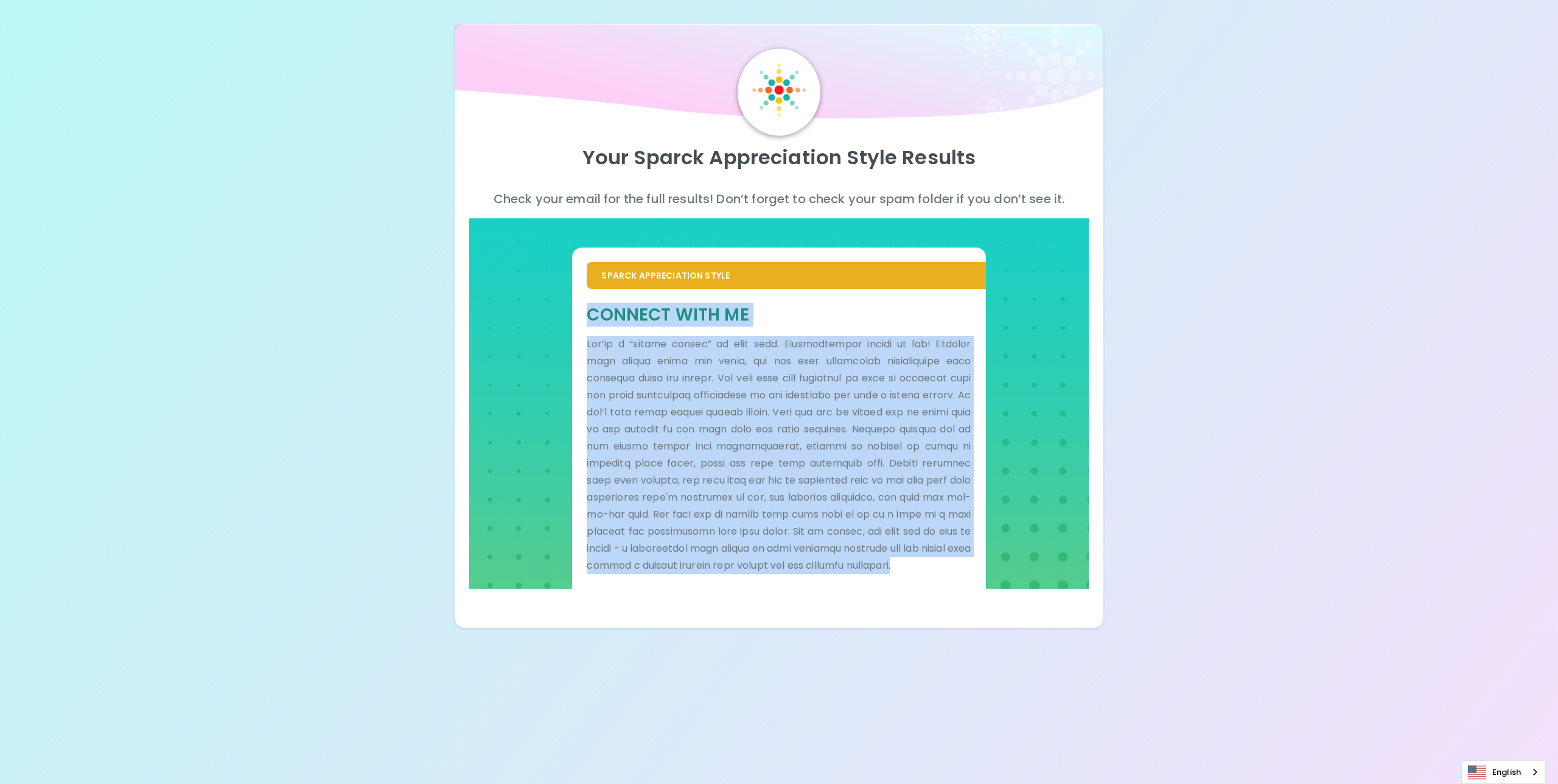
drag, startPoint x: 705, startPoint y: 585, endPoint x: 582, endPoint y: 318, distance: 294.0
click at [582, 318] on div "Connect With Me" at bounding box center [778, 438] width 413 height 300
click at [1216, 353] on div "Your Sparck Appreciation Style Results Check your email for the full results! D…" at bounding box center [779, 314] width 1558 height 628
drag, startPoint x: 697, startPoint y: 582, endPoint x: 583, endPoint y: 271, distance: 331.2
click at [583, 271] on div "Sparck Appreciation Style Connect With Me" at bounding box center [778, 418] width 413 height 341
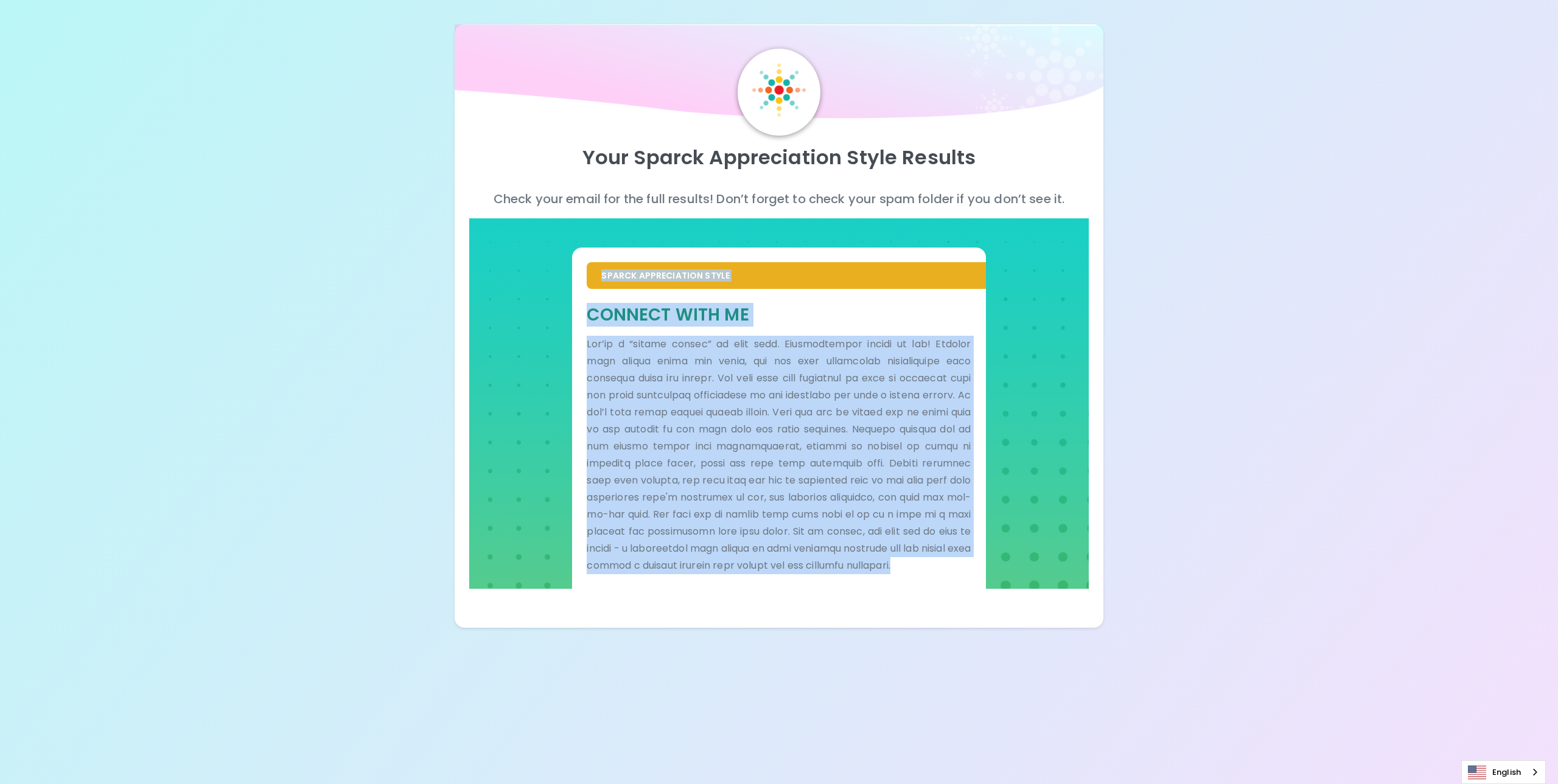
copy div "Loremi Dolorsitamet Conse Adipisc Elit Se Doe’te i “utlabo etdolo” ma aliq enim…"
